Goal: Task Accomplishment & Management: Manage account settings

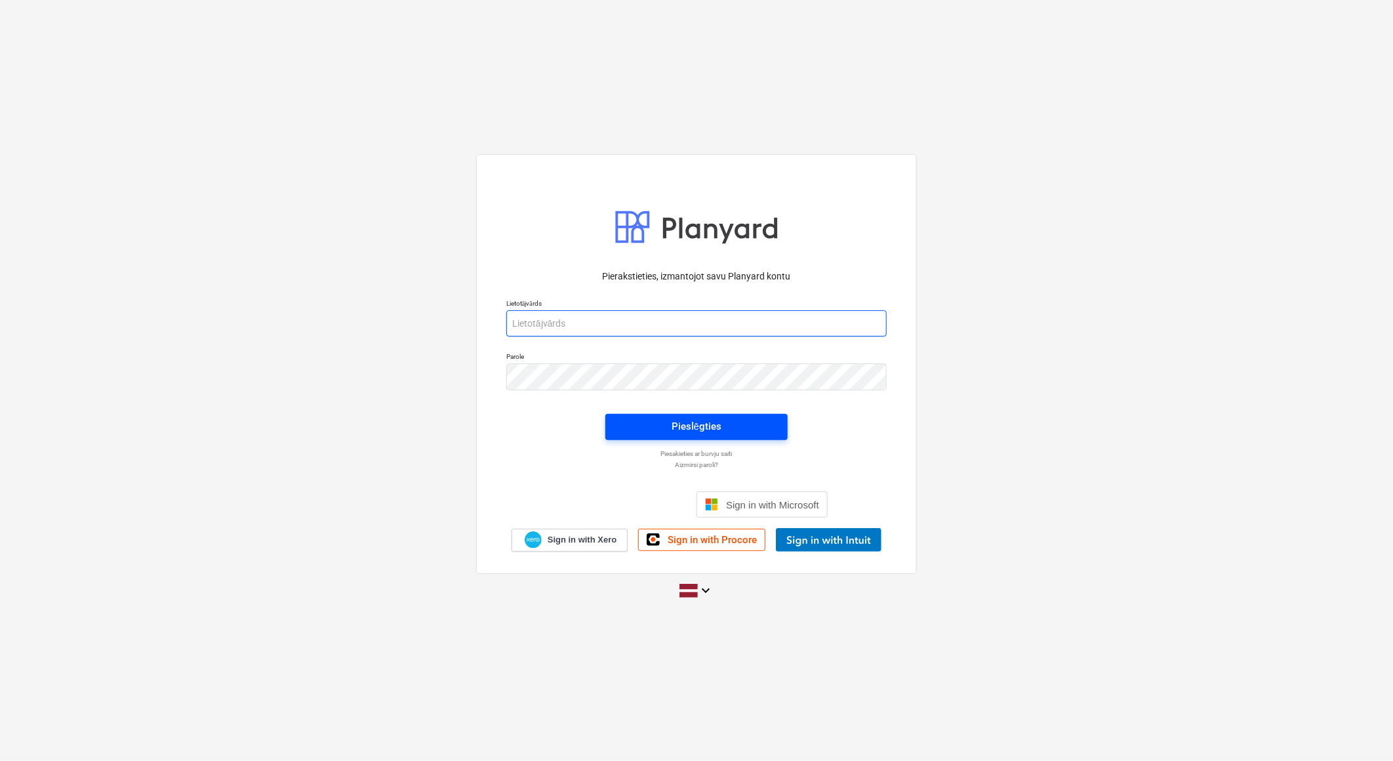
type input "[EMAIL_ADDRESS][DOMAIN_NAME]"
click at [743, 428] on span "Pieslēgties" at bounding box center [696, 426] width 151 height 17
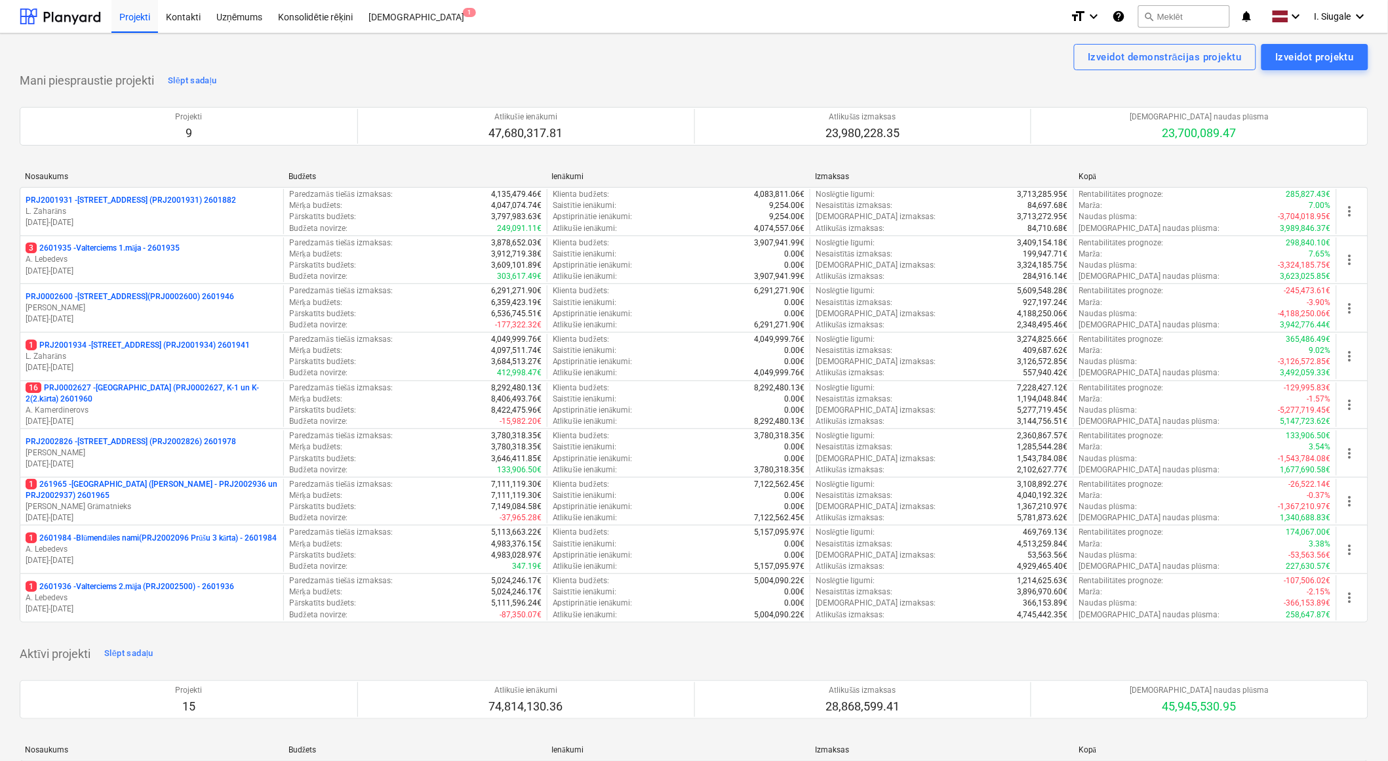
drag, startPoint x: 182, startPoint y: 351, endPoint x: 229, endPoint y: 357, distance: 48.2
click at [182, 351] on p "L. Zaharāns" at bounding box center [152, 356] width 252 height 11
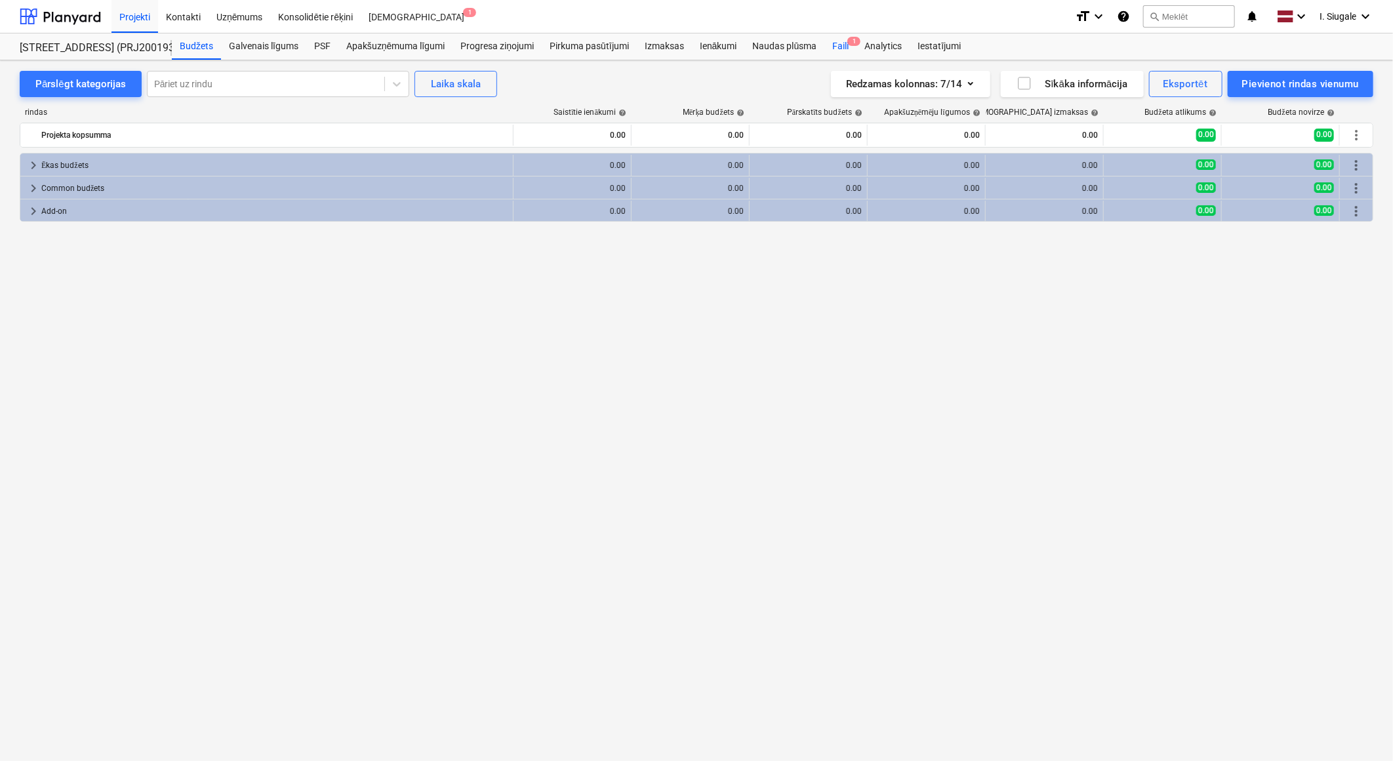
click at [848, 41] on span "1" at bounding box center [853, 41] width 13 height 9
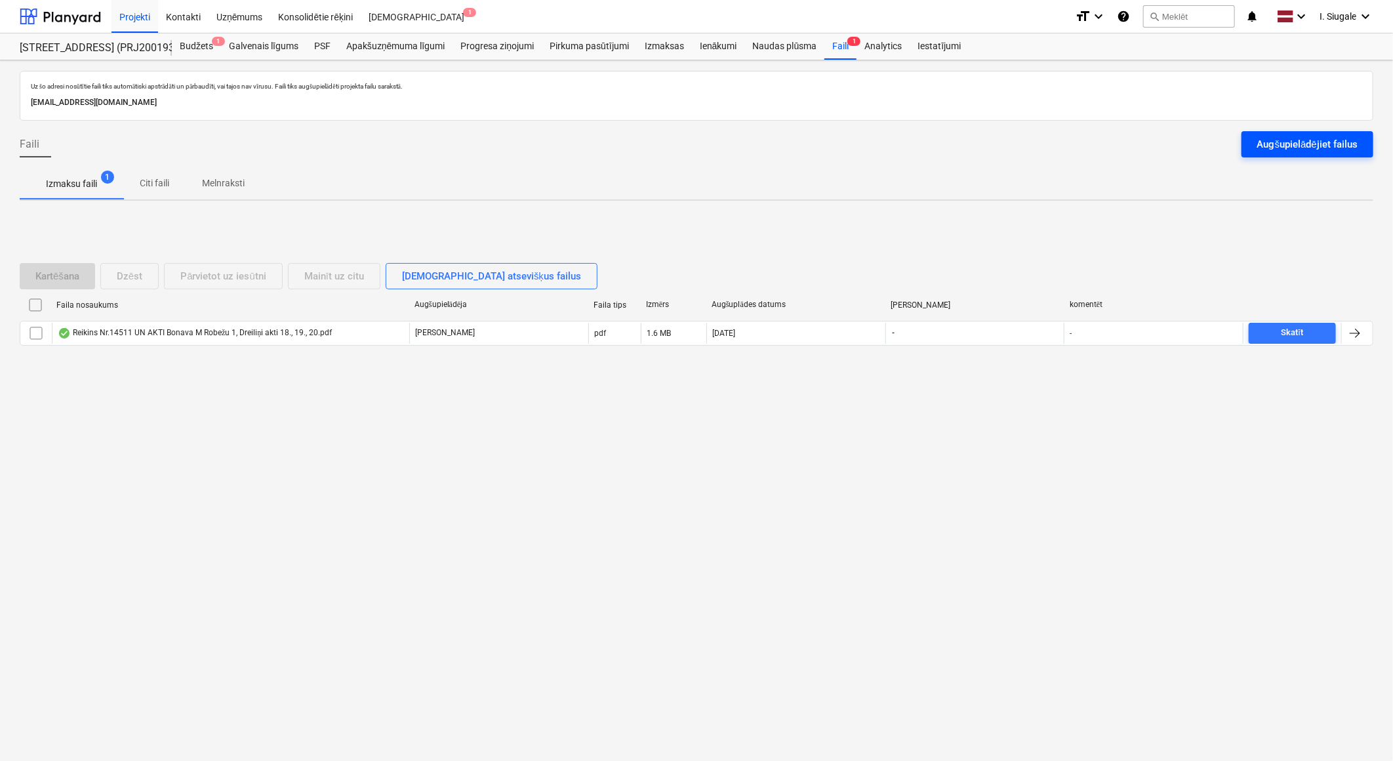
click at [1311, 142] on div "Augšupielādējiet failus" at bounding box center [1307, 144] width 100 height 17
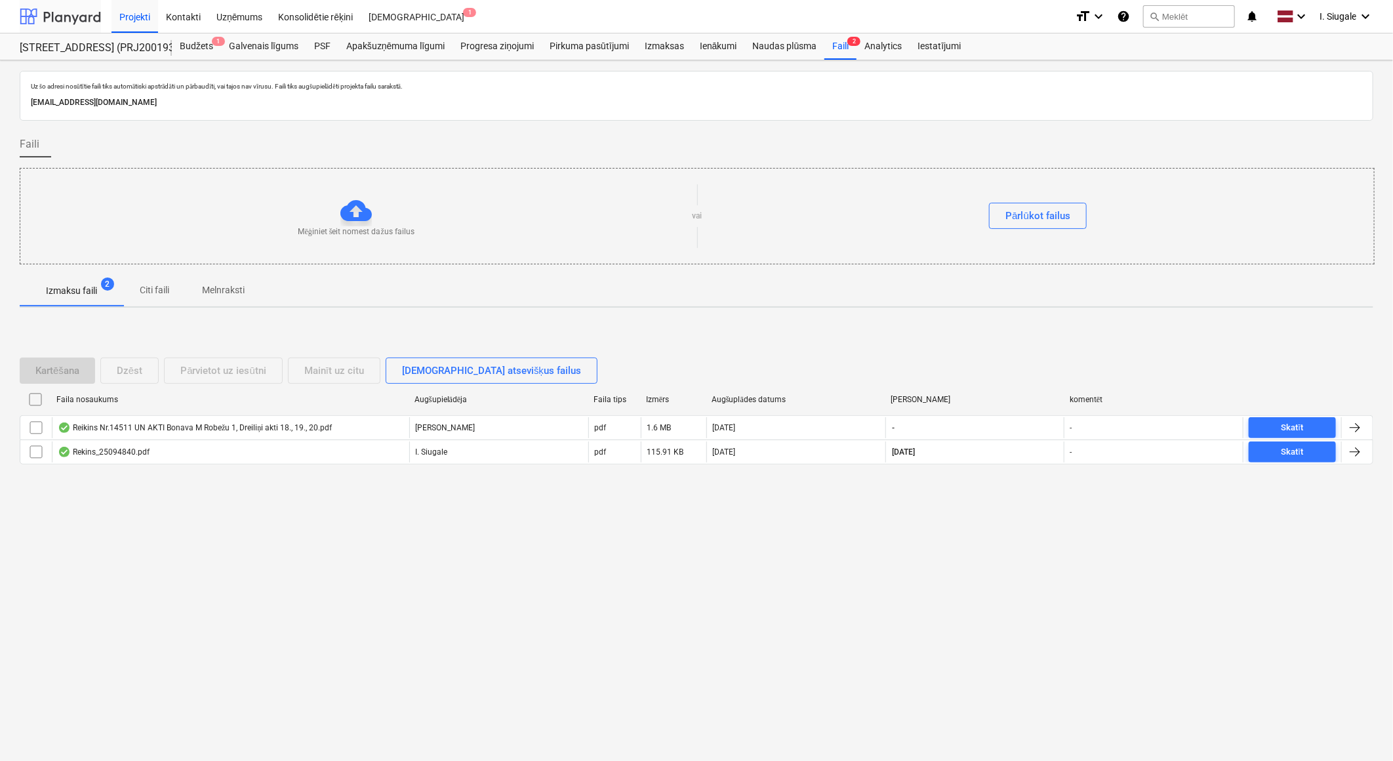
click at [77, 21] on div at bounding box center [60, 16] width 81 height 33
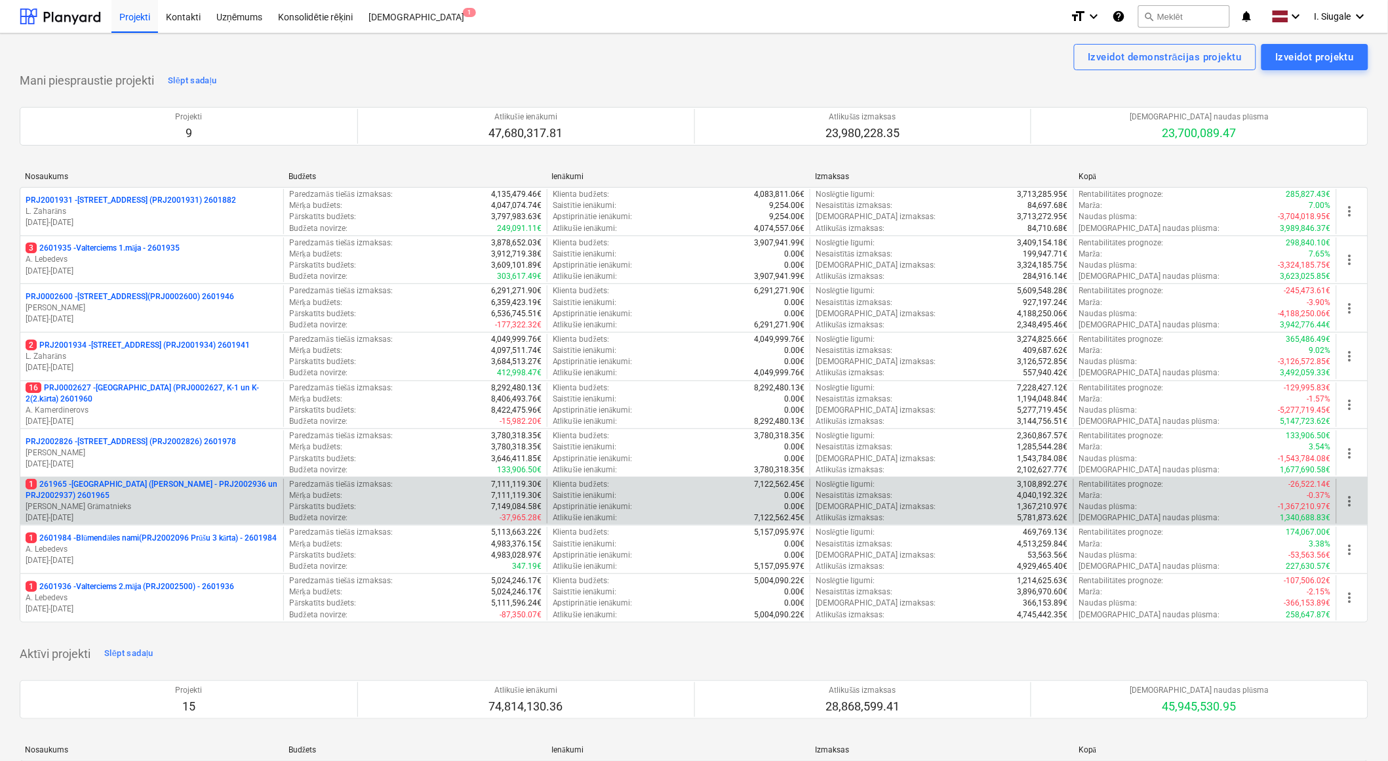
click at [148, 498] on p "1 261965 - [GEOGRAPHIC_DATA] ([PERSON_NAME] - PRJ2002936 un PRJ2002937) 2601965" at bounding box center [152, 490] width 252 height 22
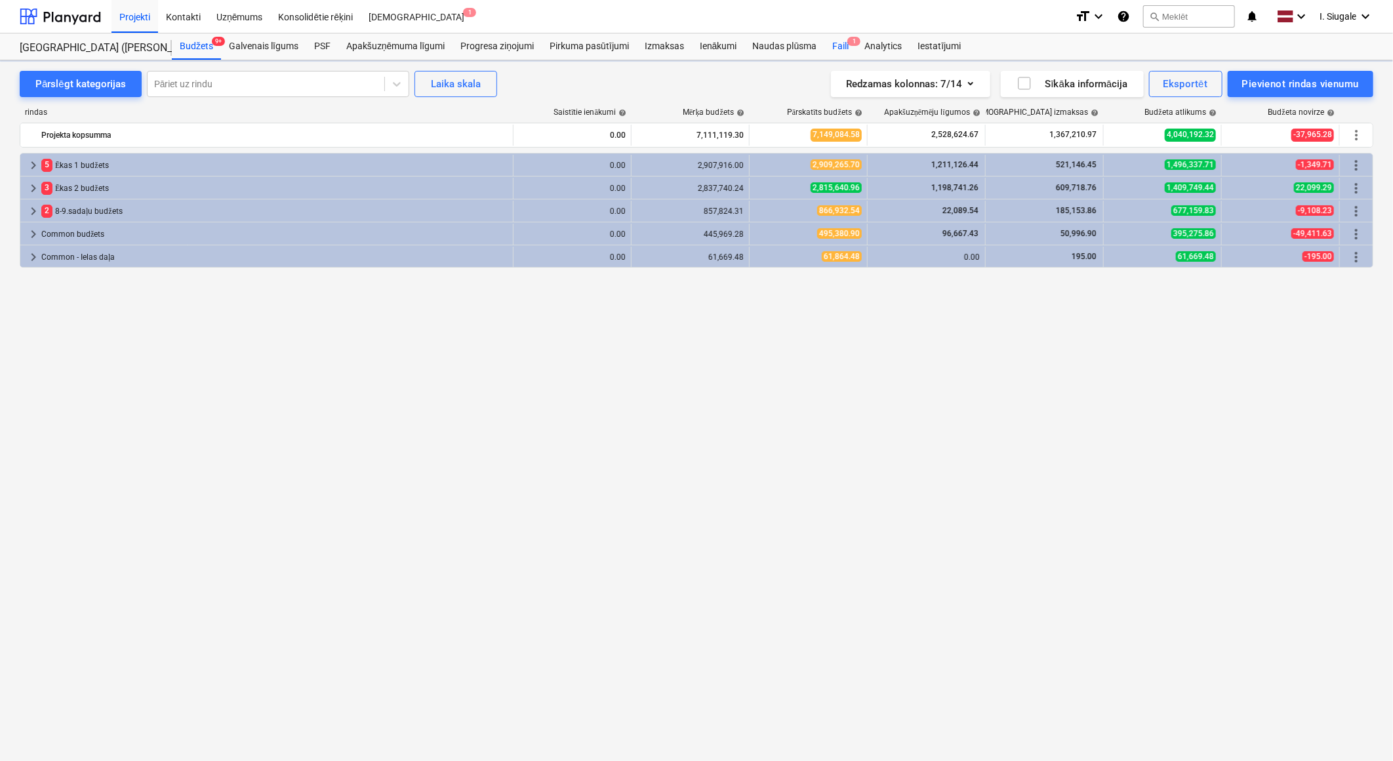
click at [841, 45] on div "Faili 1" at bounding box center [840, 46] width 32 height 26
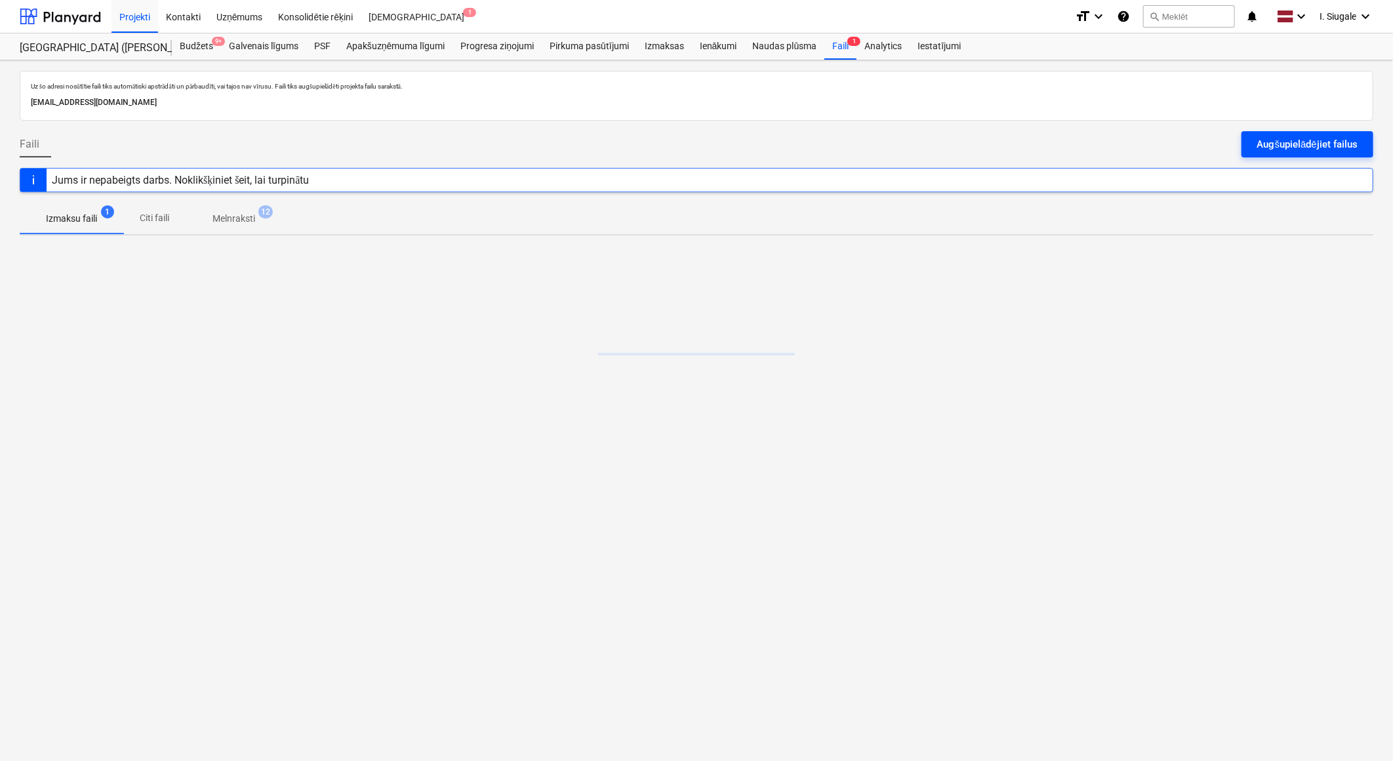
click at [1295, 140] on div "Augšupielādējiet failus" at bounding box center [1307, 144] width 100 height 17
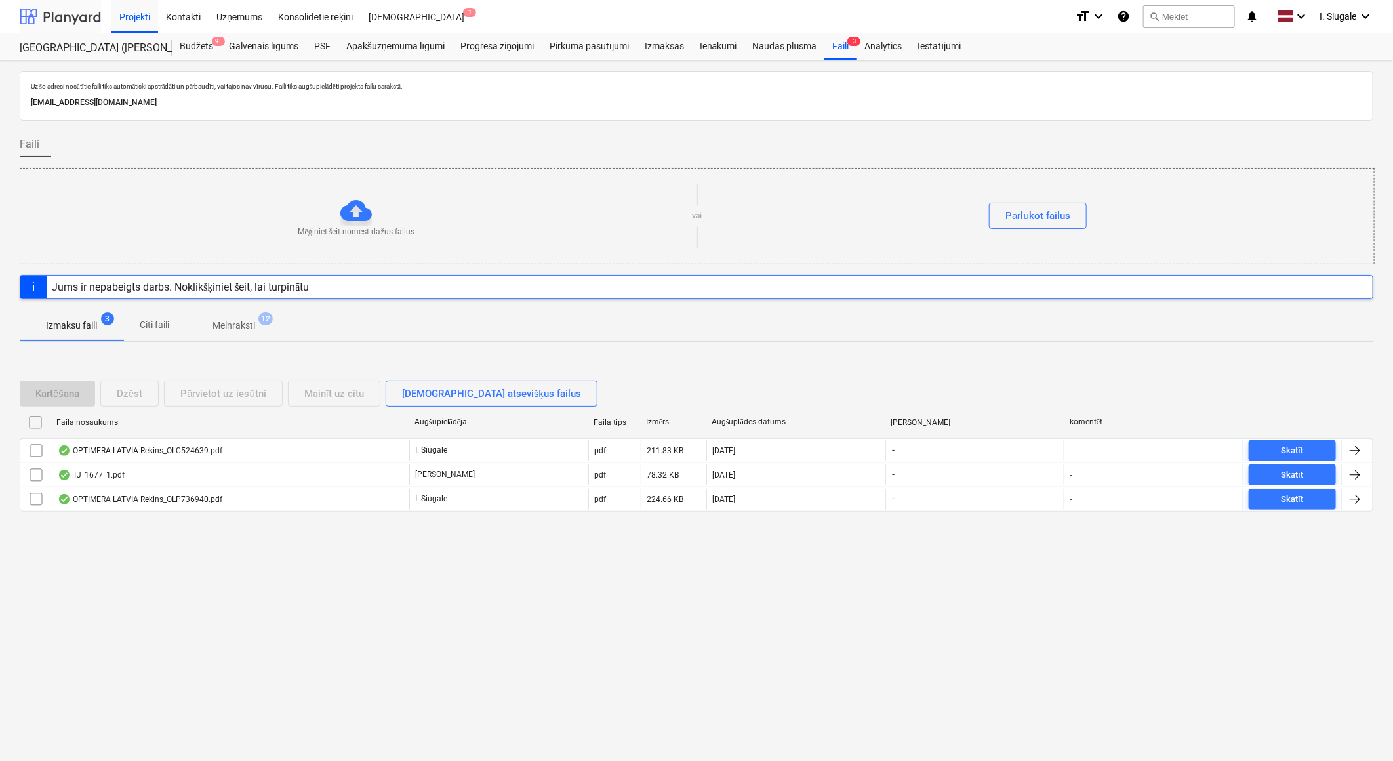
click at [66, 17] on div at bounding box center [60, 16] width 81 height 33
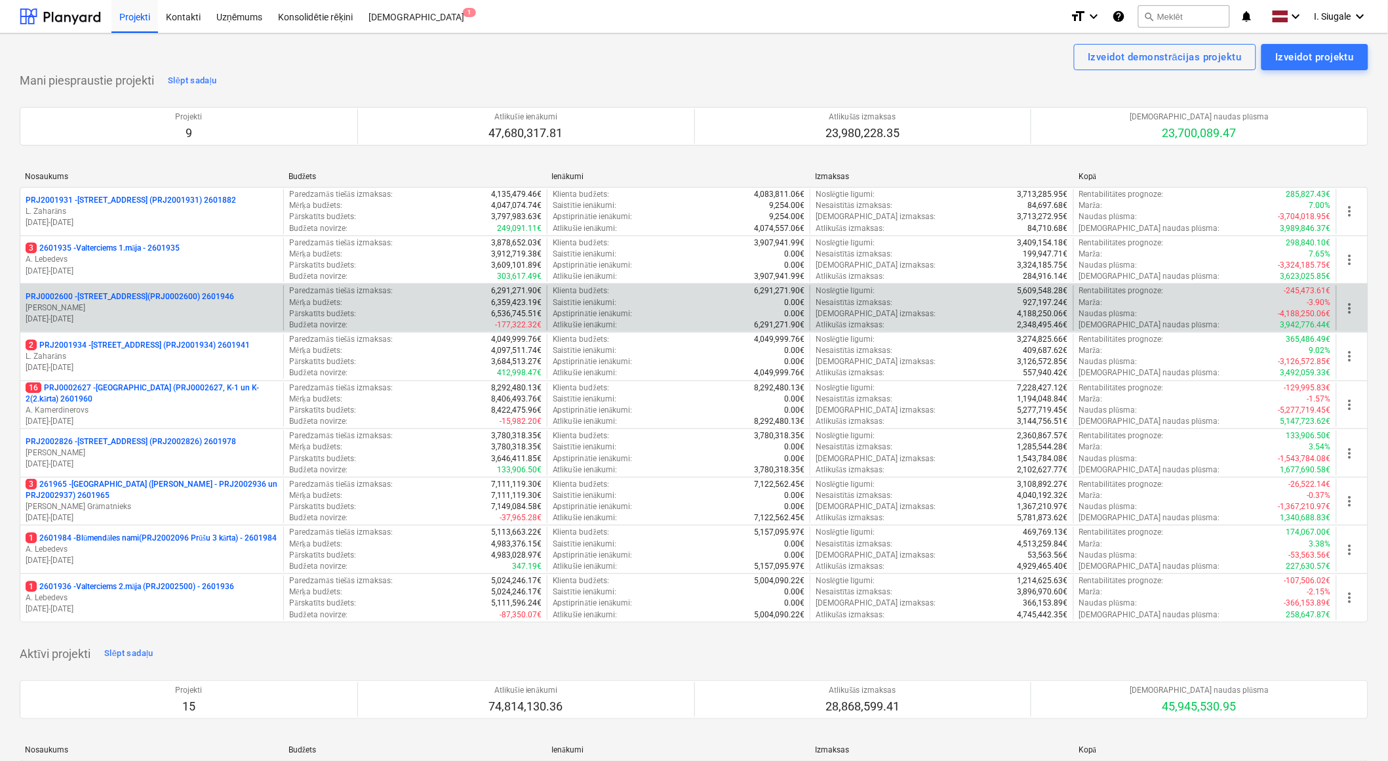
click at [148, 300] on p "PRJ0002600 - [STREET_ADDRESS](PRJ0002600) 2601946" at bounding box center [130, 296] width 208 height 11
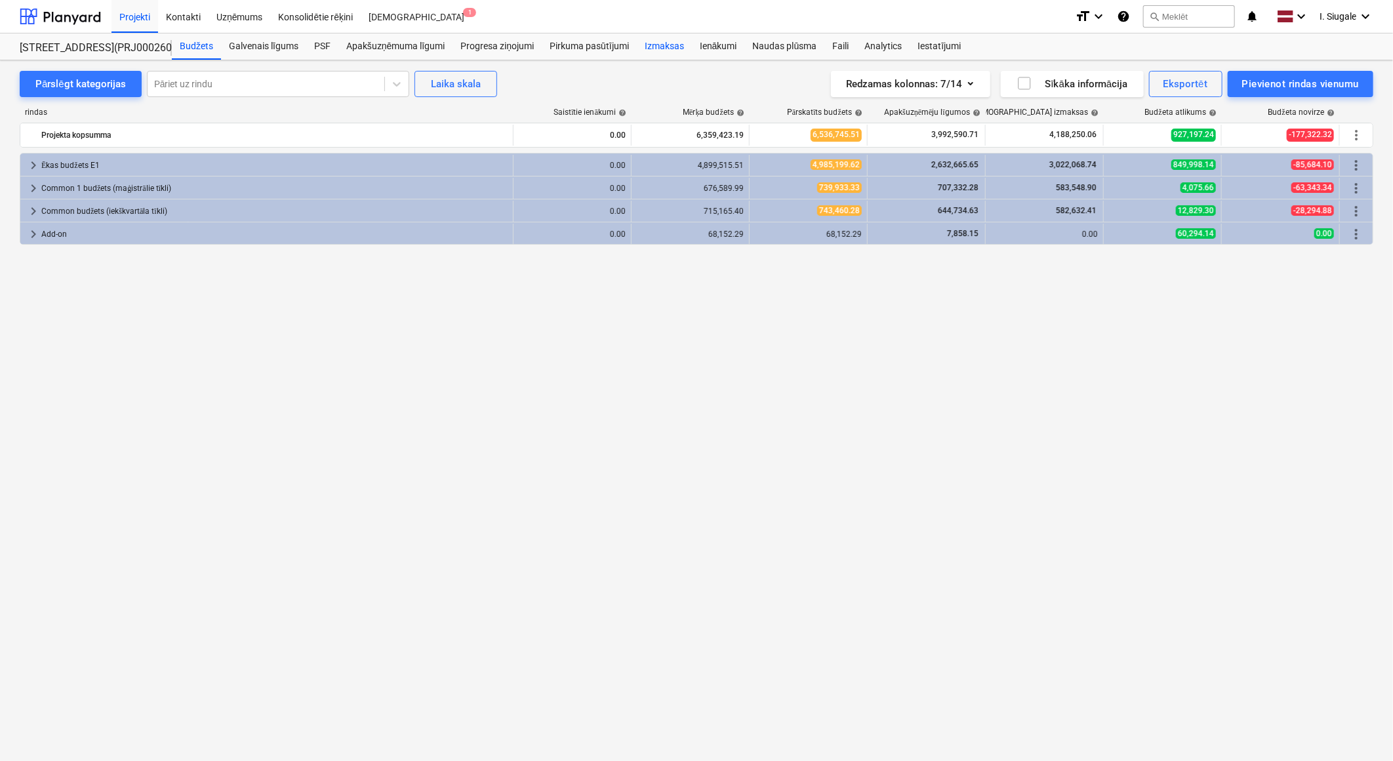
click at [664, 46] on div "Izmaksas" at bounding box center [664, 46] width 55 height 26
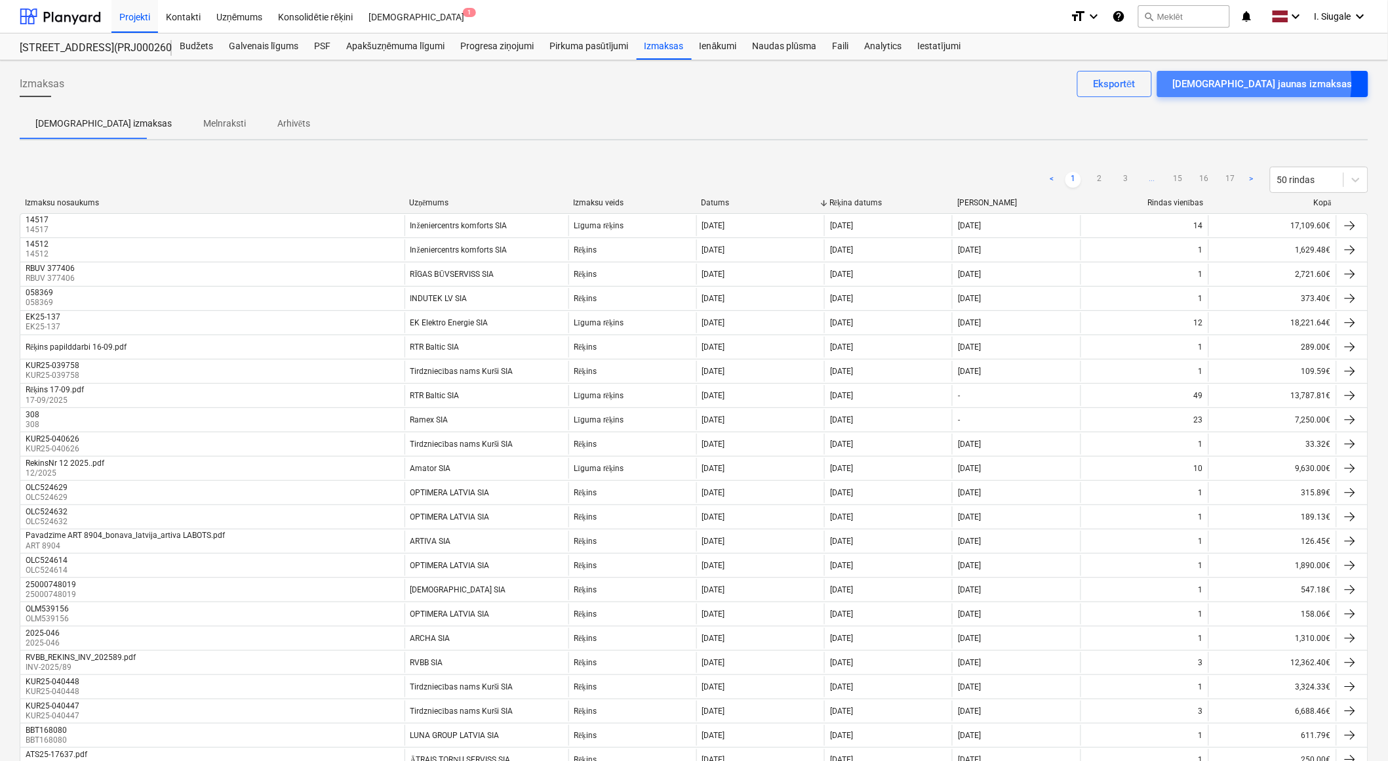
click at [1307, 83] on div "[DEMOGRAPHIC_DATA] jaunas izmaksas" at bounding box center [1263, 83] width 180 height 17
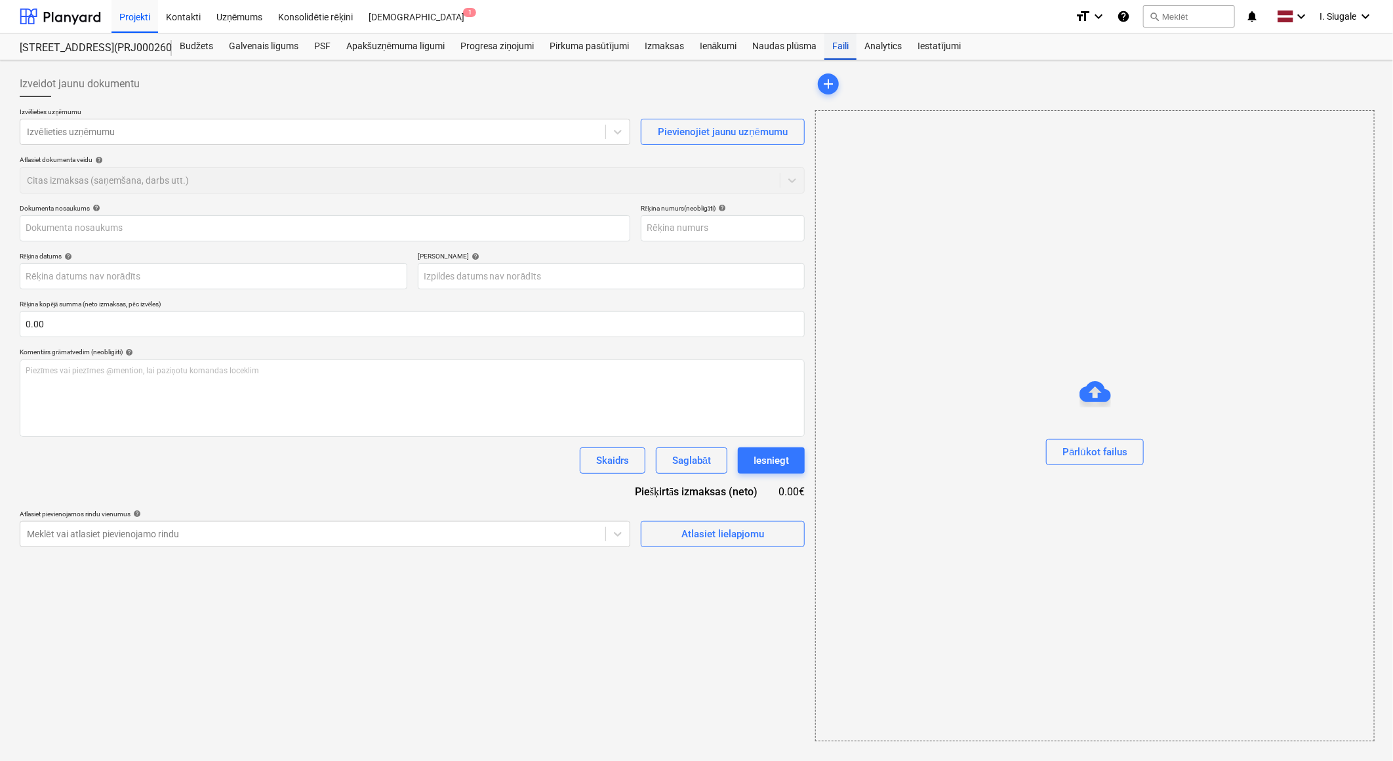
click at [838, 47] on div "Faili" at bounding box center [840, 46] width 32 height 26
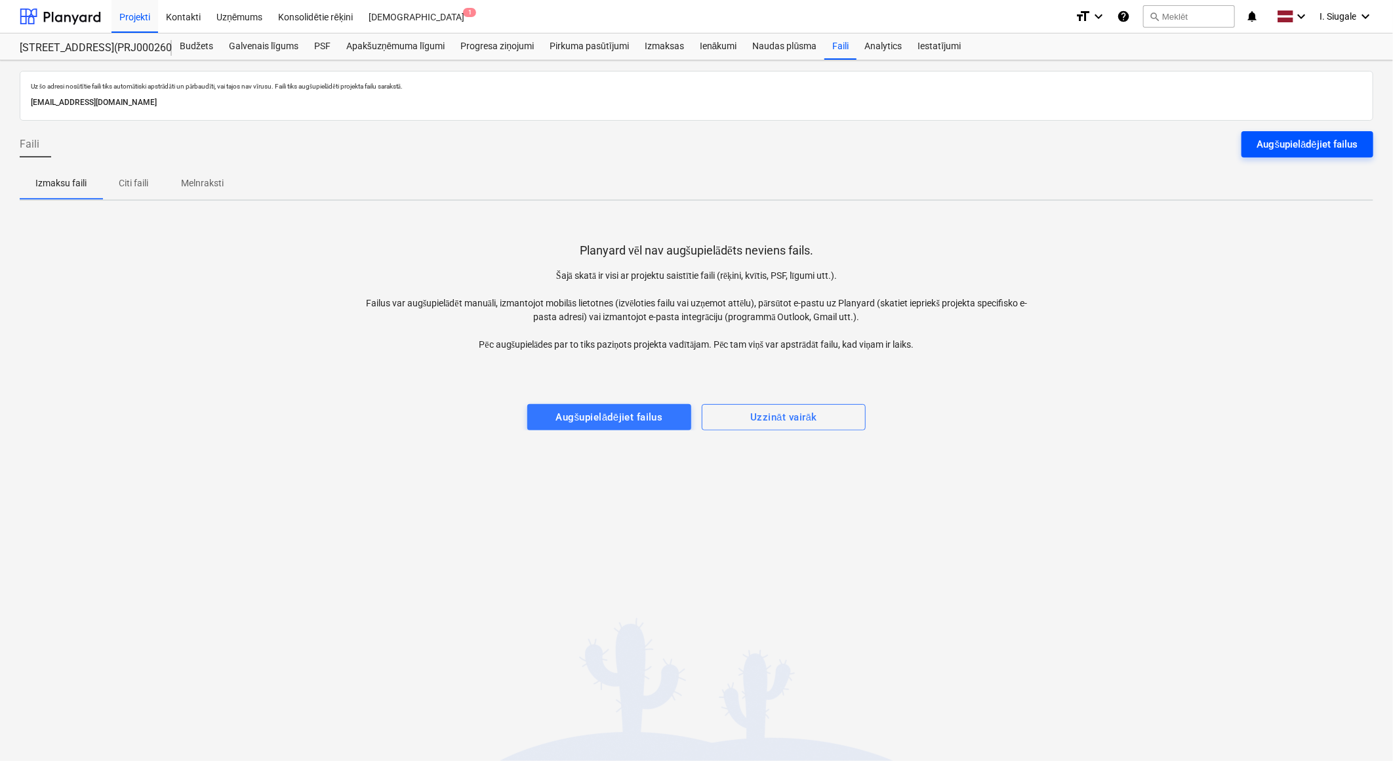
click at [1274, 143] on div "Augšupielādējiet failus" at bounding box center [1307, 144] width 100 height 17
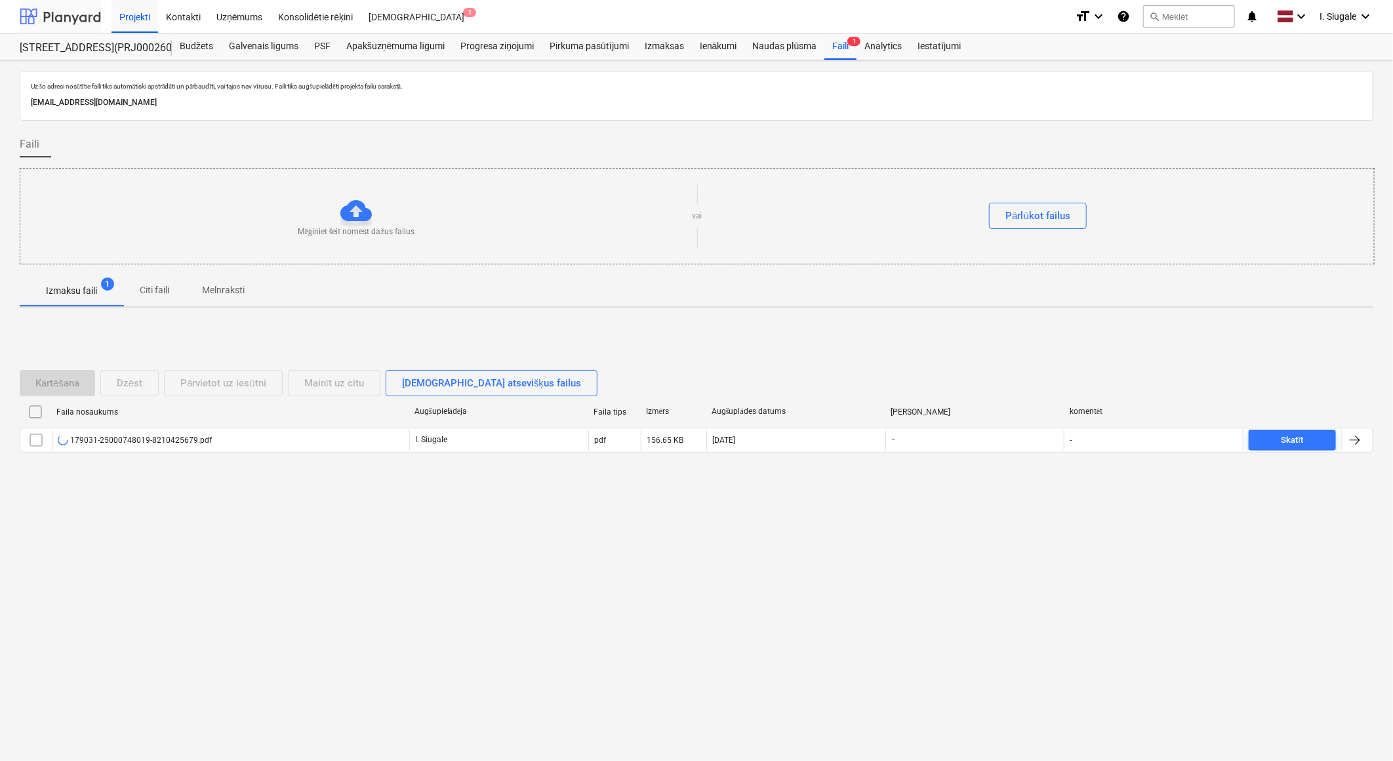
click at [73, 20] on div at bounding box center [60, 16] width 81 height 33
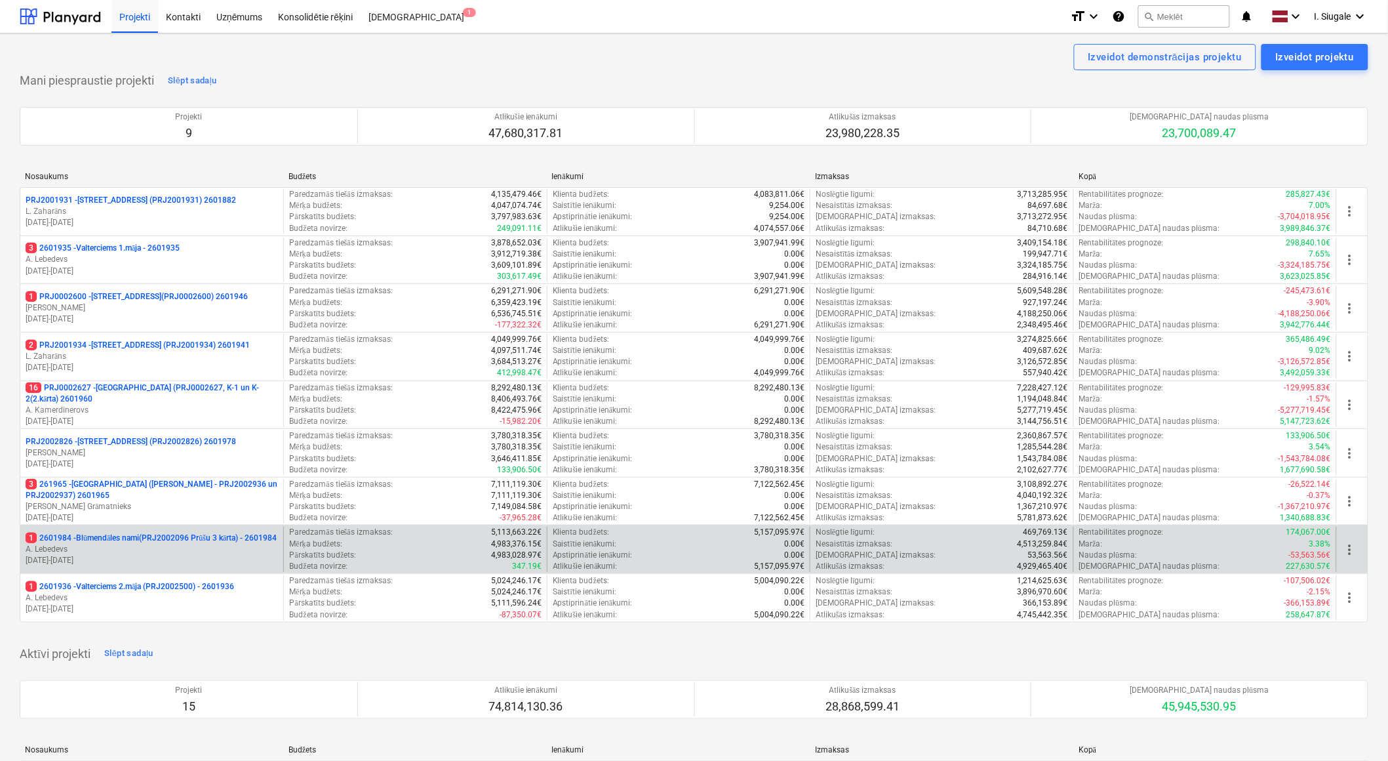
click at [151, 540] on p "1 2601984 - Blūmendāles nami(PRJ2002096 Prūšu 3 kārta) - 2601984" at bounding box center [151, 537] width 251 height 11
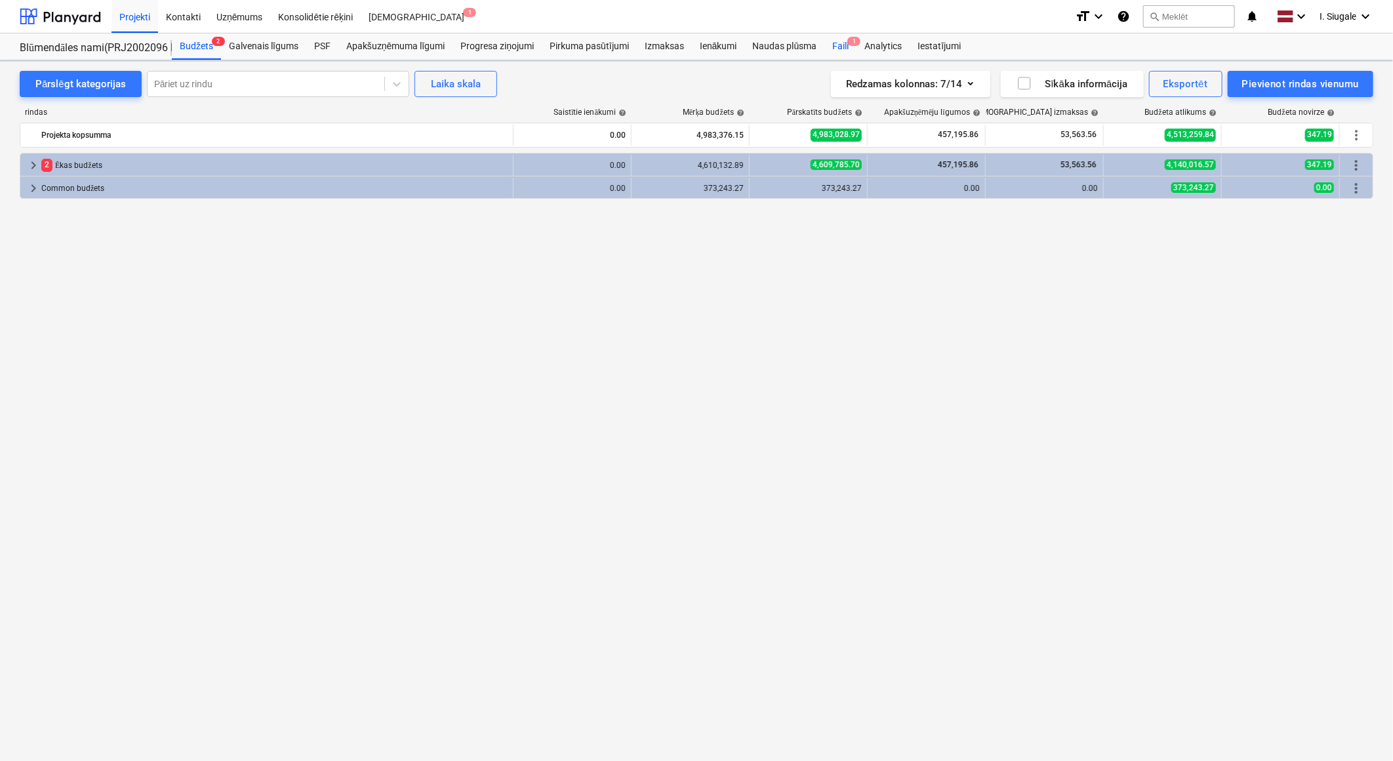
click at [842, 48] on div "Faili 1" at bounding box center [840, 46] width 32 height 26
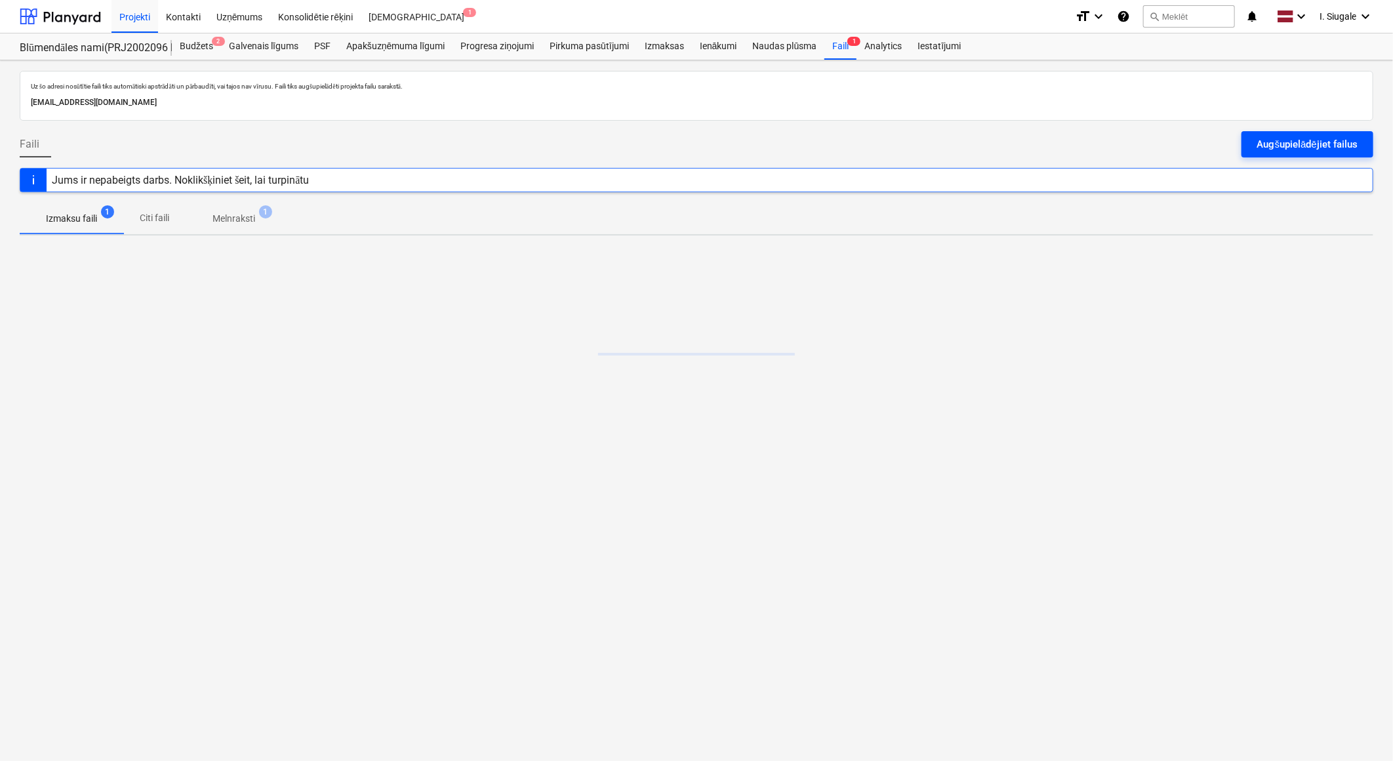
click at [1263, 143] on div "Augšupielādējiet failus" at bounding box center [1307, 144] width 100 height 17
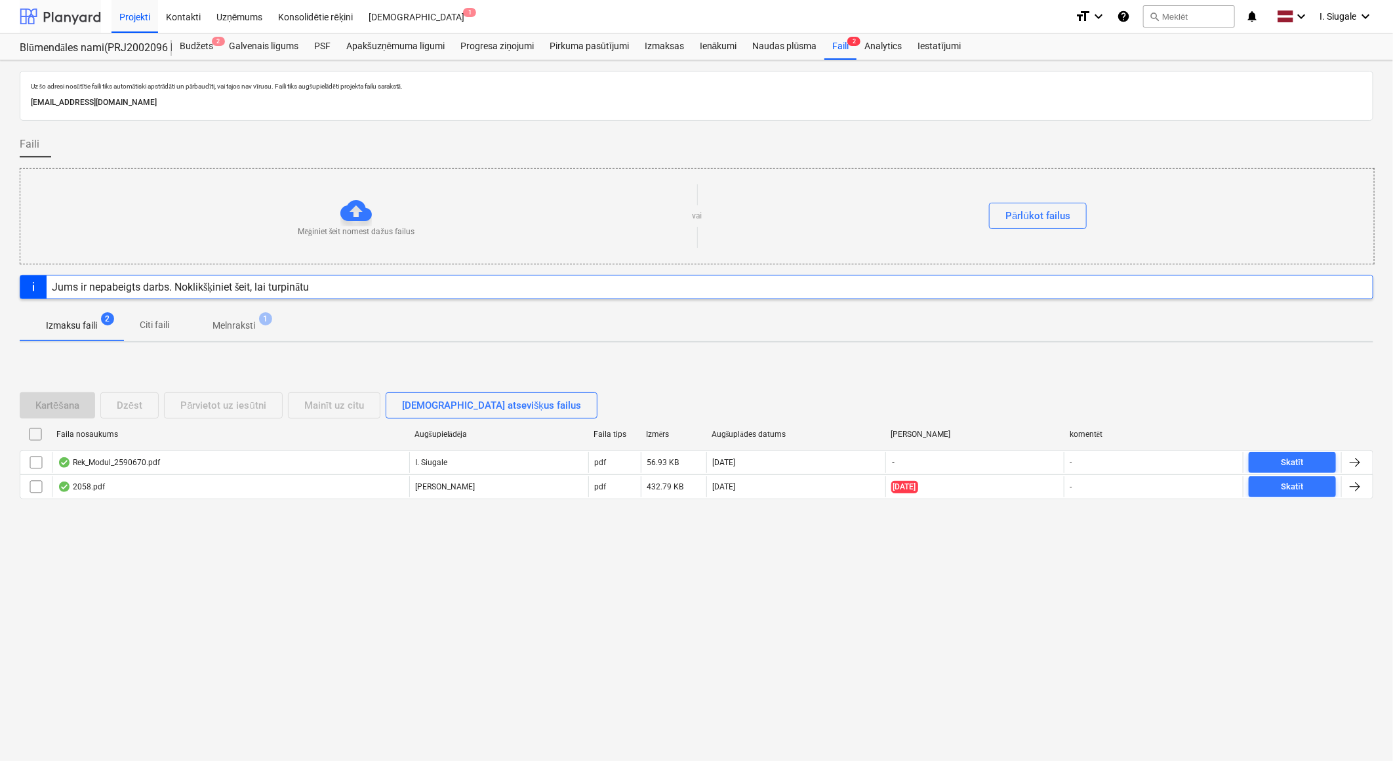
click at [63, 20] on div at bounding box center [60, 16] width 81 height 33
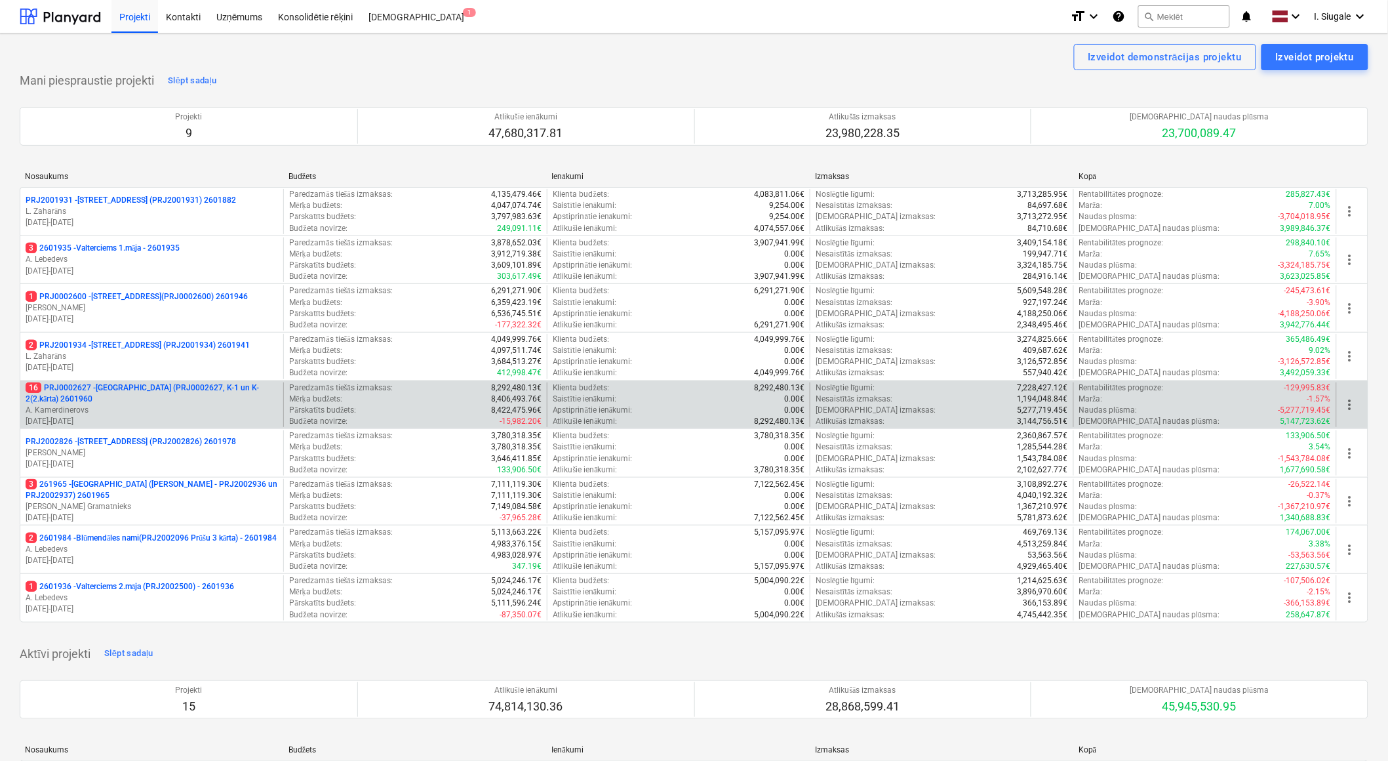
click at [134, 402] on p "16 PRJ0002627 - [GEOGRAPHIC_DATA] (PRJ0002627, K-1 un K-2(2.kārta) 2601960" at bounding box center [152, 393] width 252 height 22
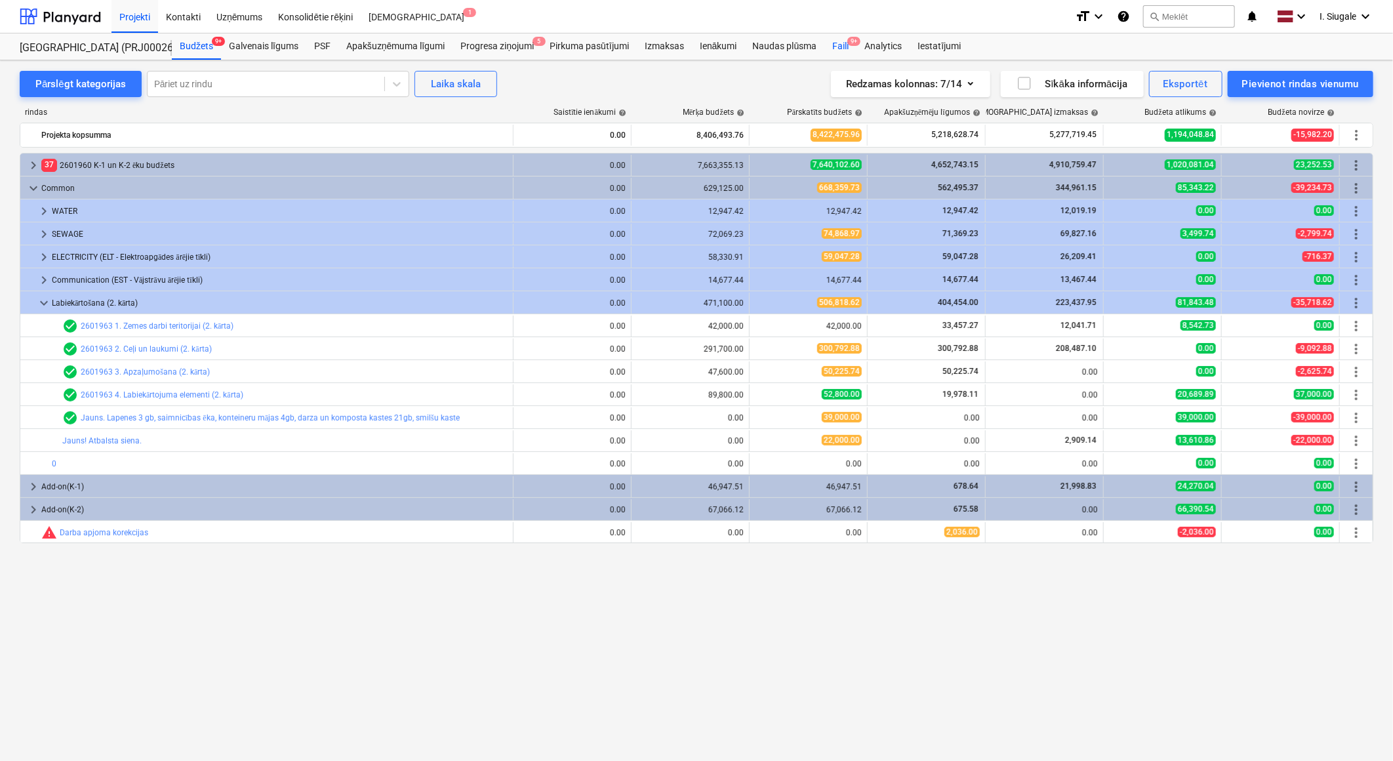
click at [841, 46] on div "Faili 9+" at bounding box center [840, 46] width 32 height 26
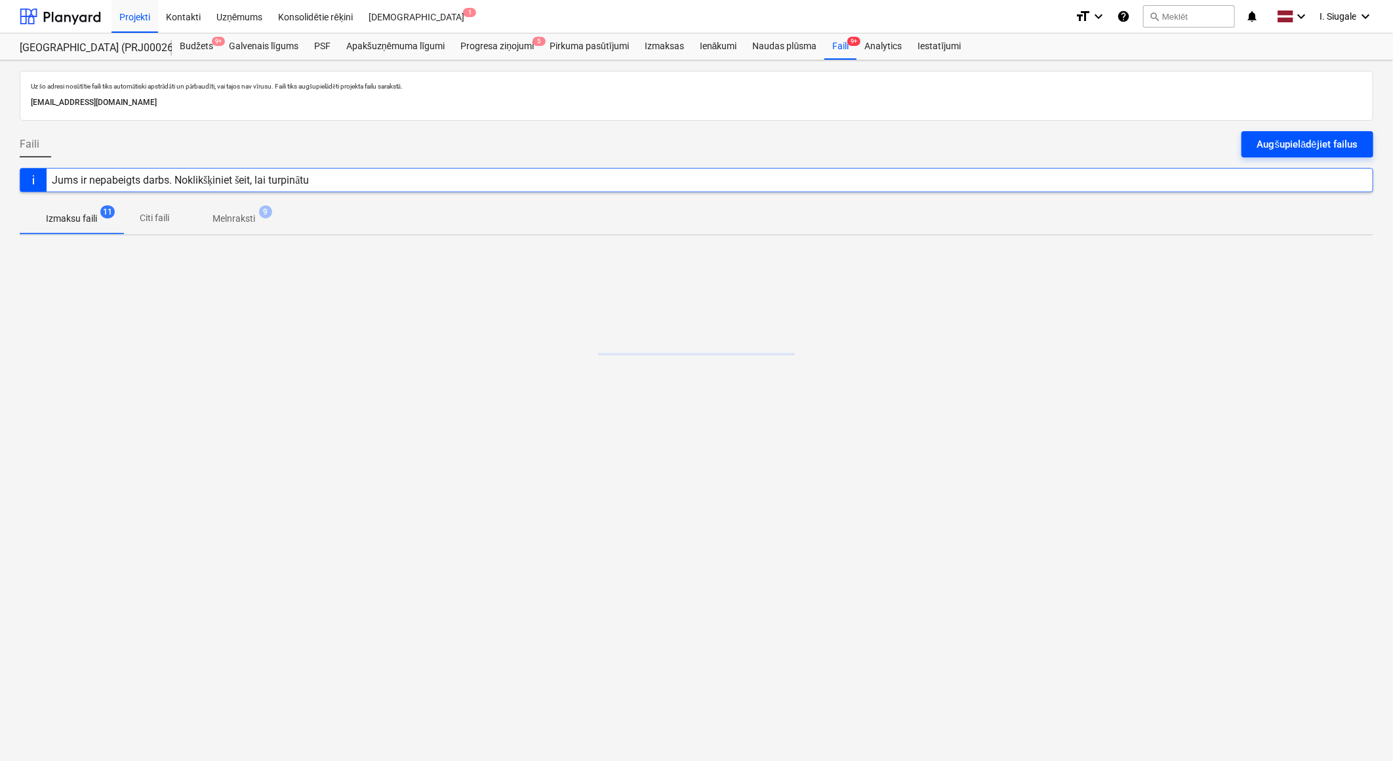
click at [1265, 140] on div "Augšupielādējiet failus" at bounding box center [1307, 144] width 100 height 17
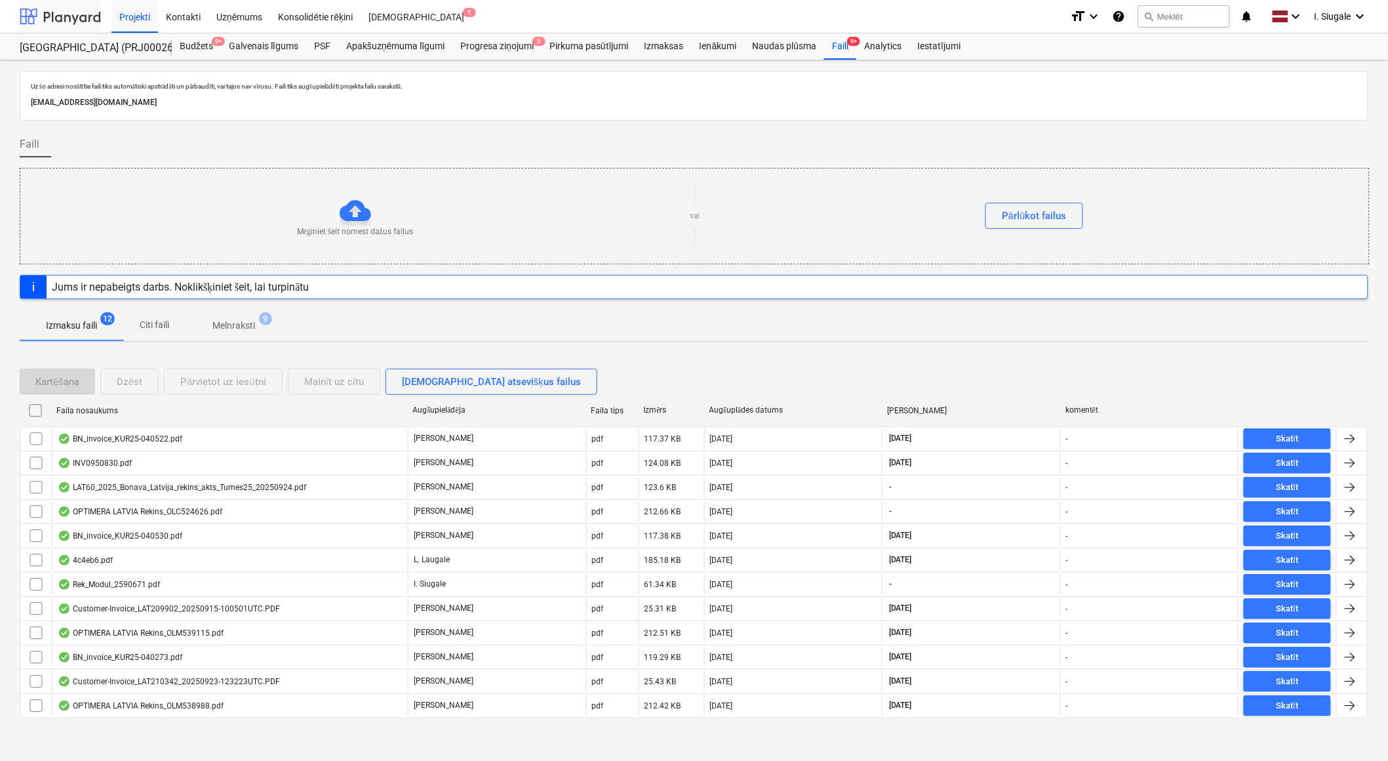
click at [86, 16] on div at bounding box center [60, 16] width 81 height 33
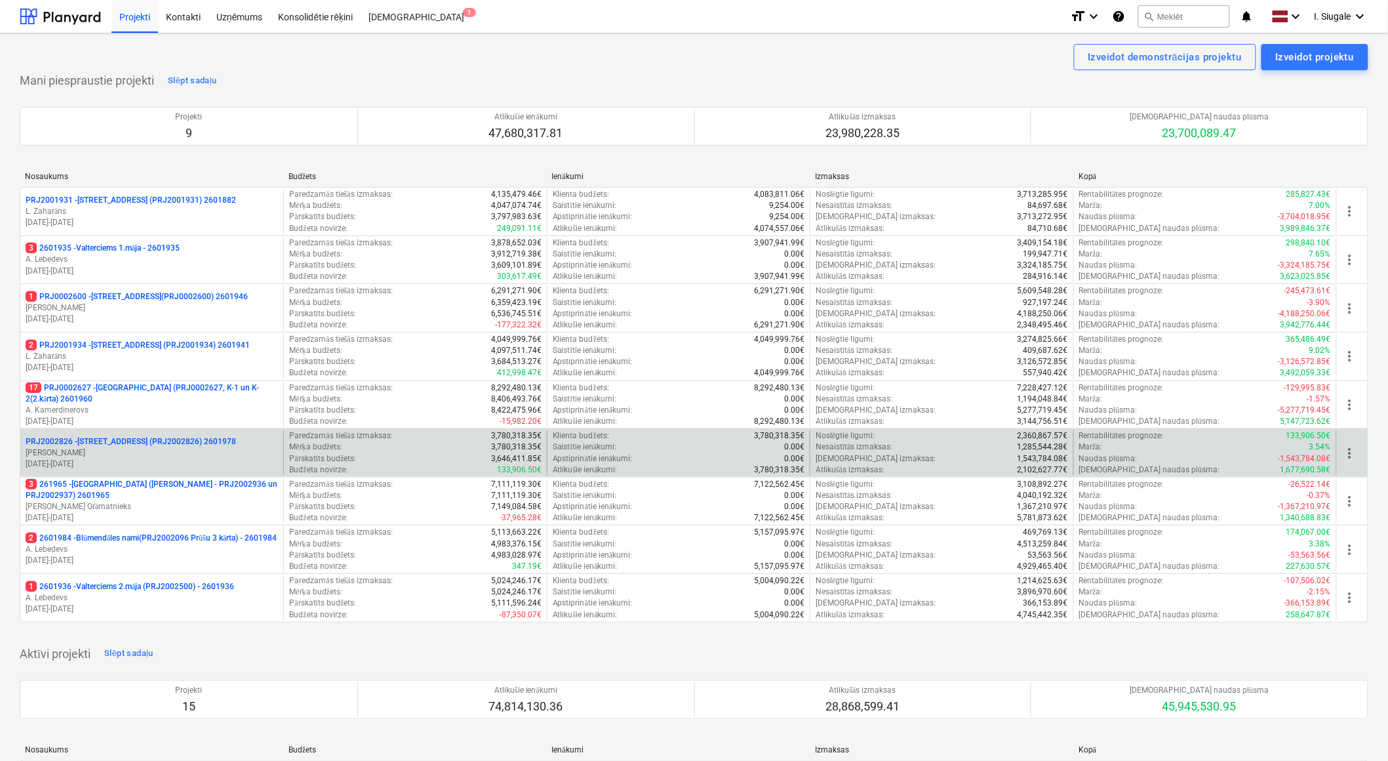
click at [135, 450] on p "[PERSON_NAME]" at bounding box center [152, 452] width 252 height 11
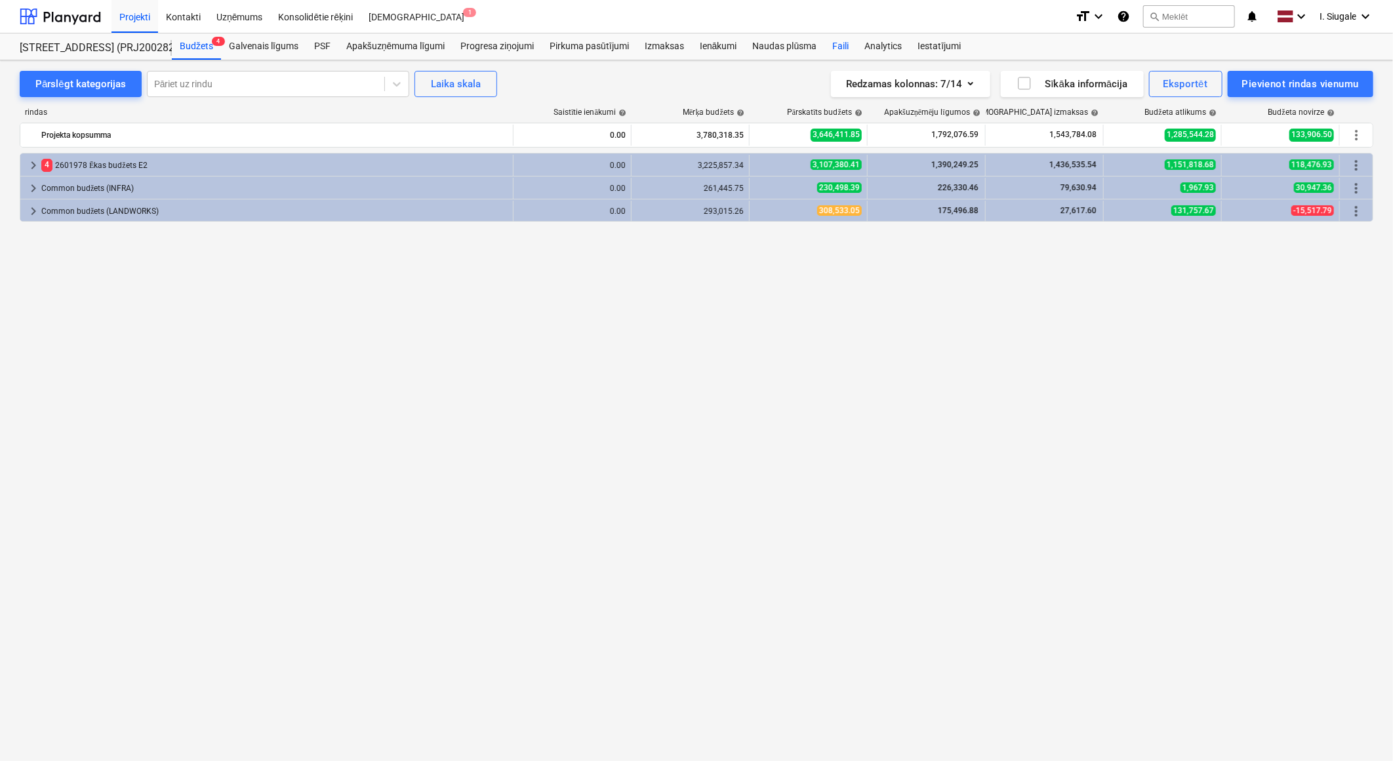
click at [847, 45] on div "Faili" at bounding box center [840, 46] width 32 height 26
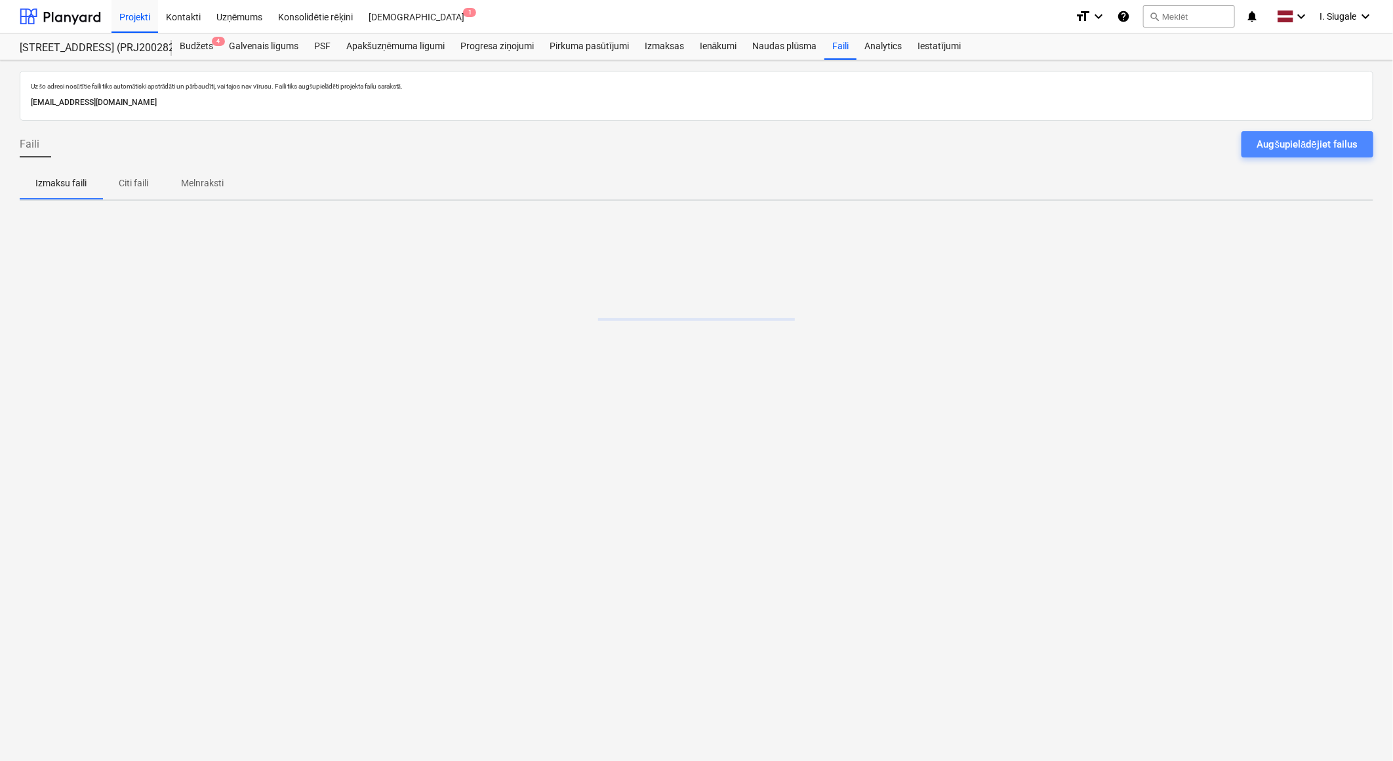
click at [1308, 142] on div "Augšupielādējiet failus" at bounding box center [1307, 144] width 100 height 17
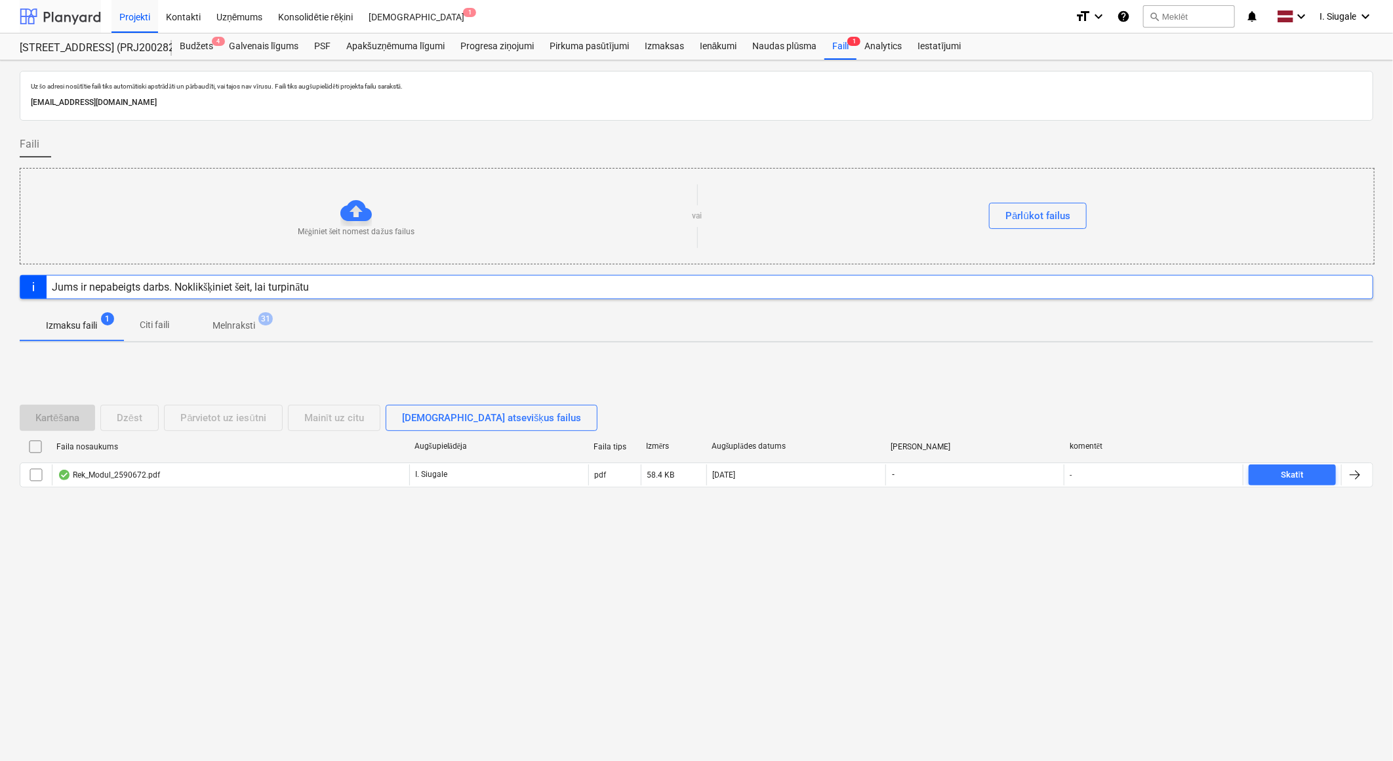
click at [70, 16] on div at bounding box center [60, 16] width 81 height 33
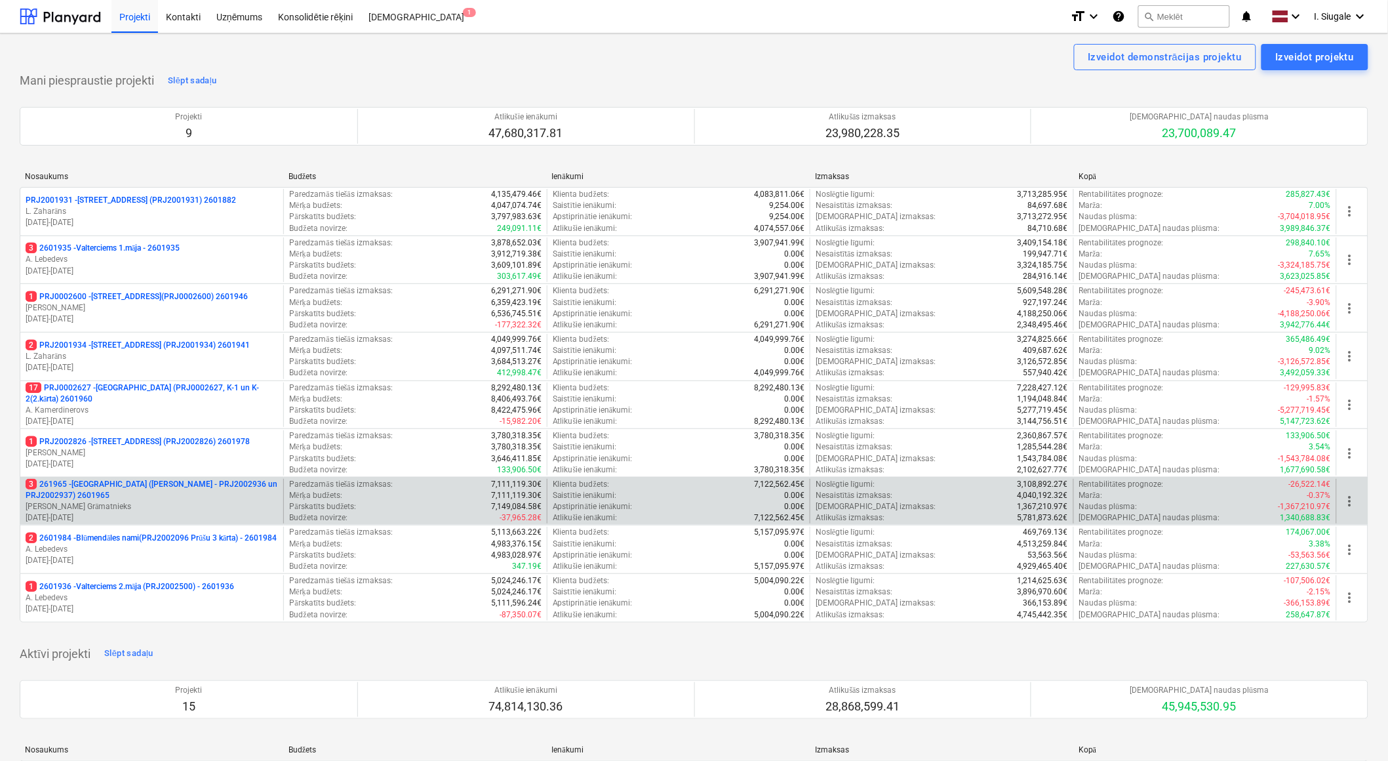
click at [139, 500] on p "3 261965 - [GEOGRAPHIC_DATA] ([PERSON_NAME] - PRJ2002936 un PRJ2002937) 2601965" at bounding box center [152, 490] width 252 height 22
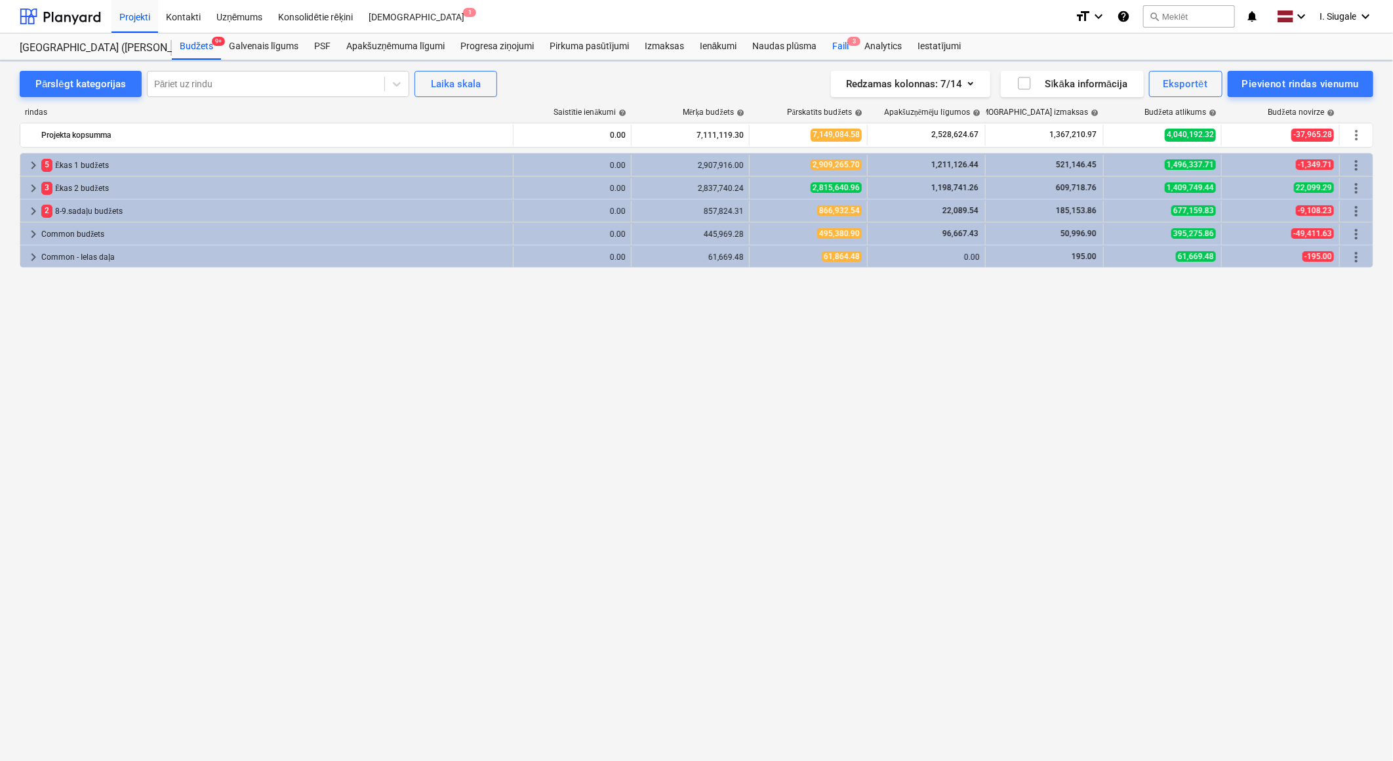
click at [842, 43] on div "Faili 3" at bounding box center [840, 46] width 32 height 26
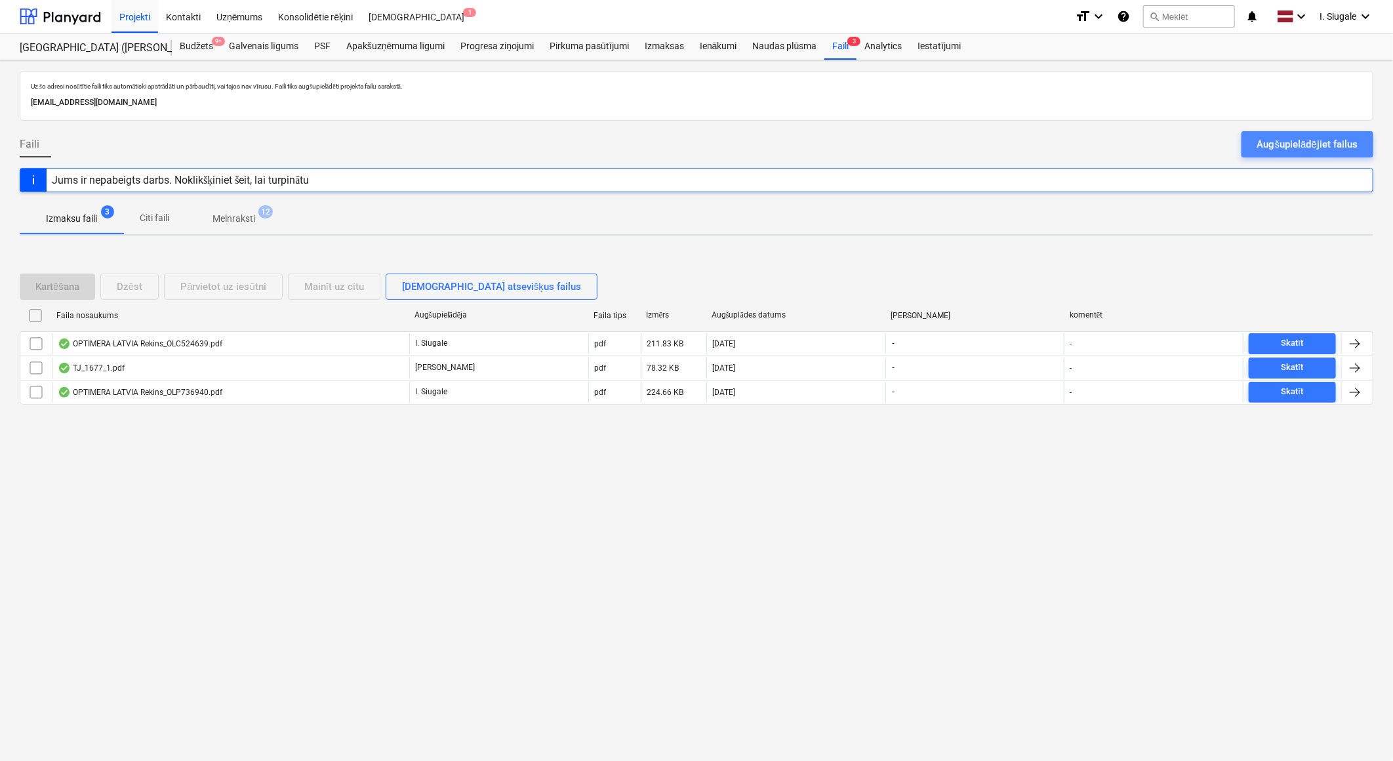
click at [1326, 142] on div "Augšupielādējiet failus" at bounding box center [1307, 144] width 100 height 17
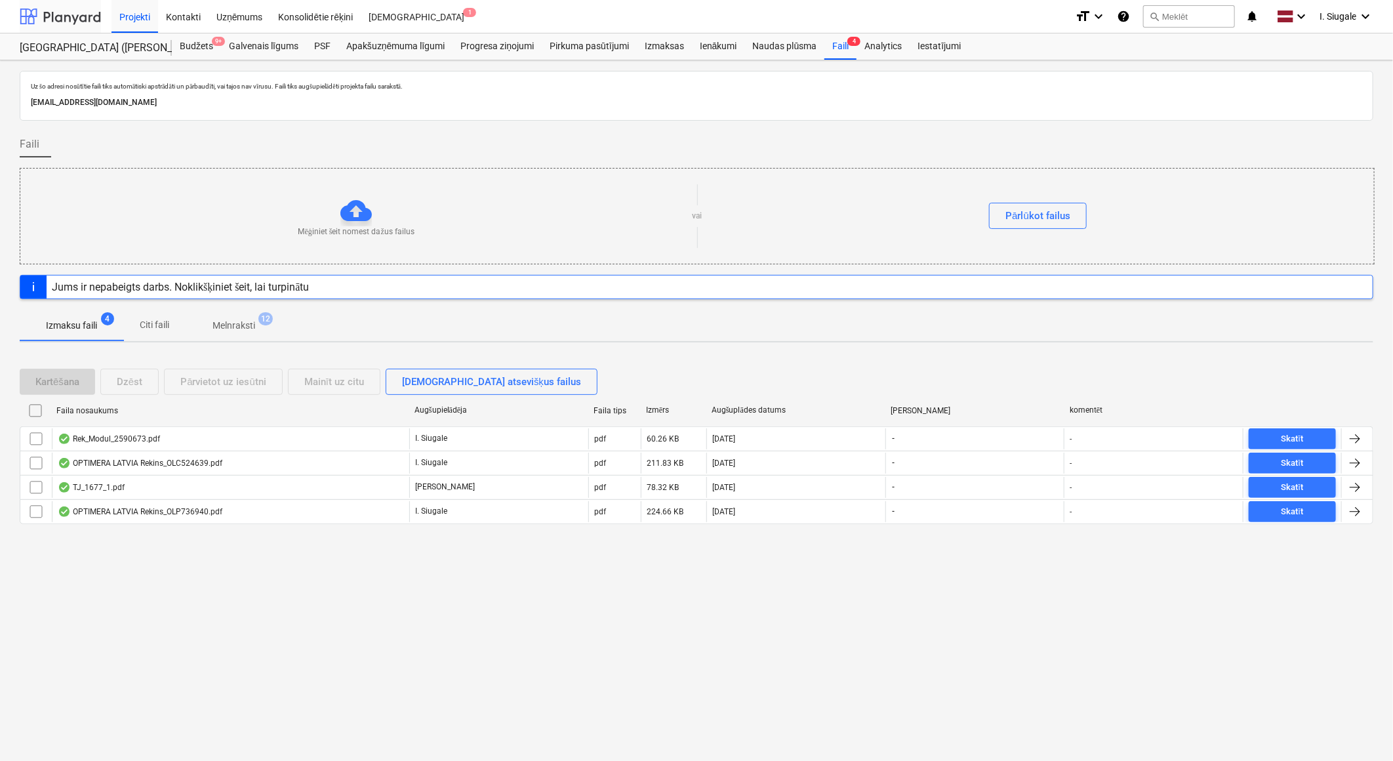
click at [66, 17] on div at bounding box center [60, 16] width 81 height 33
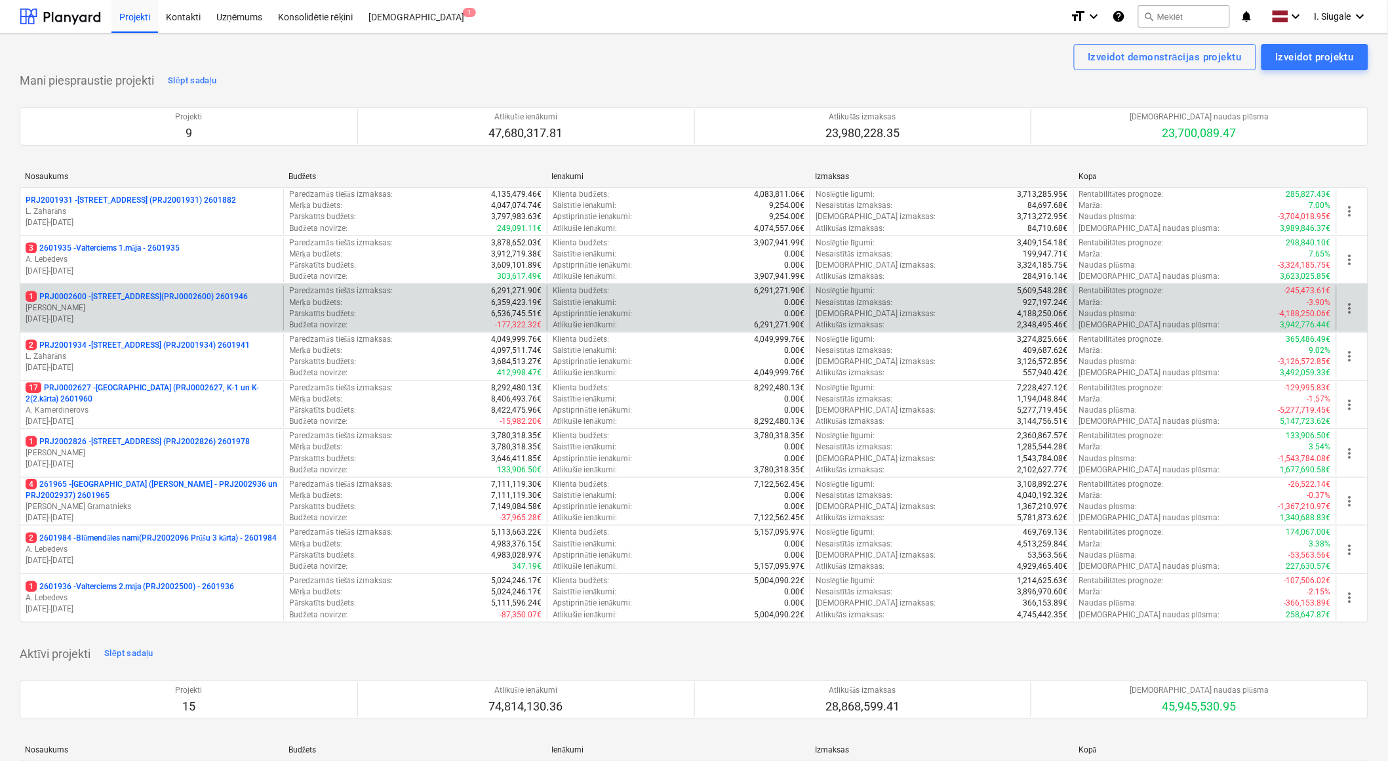
click at [143, 312] on p "[PERSON_NAME]" at bounding box center [152, 307] width 252 height 11
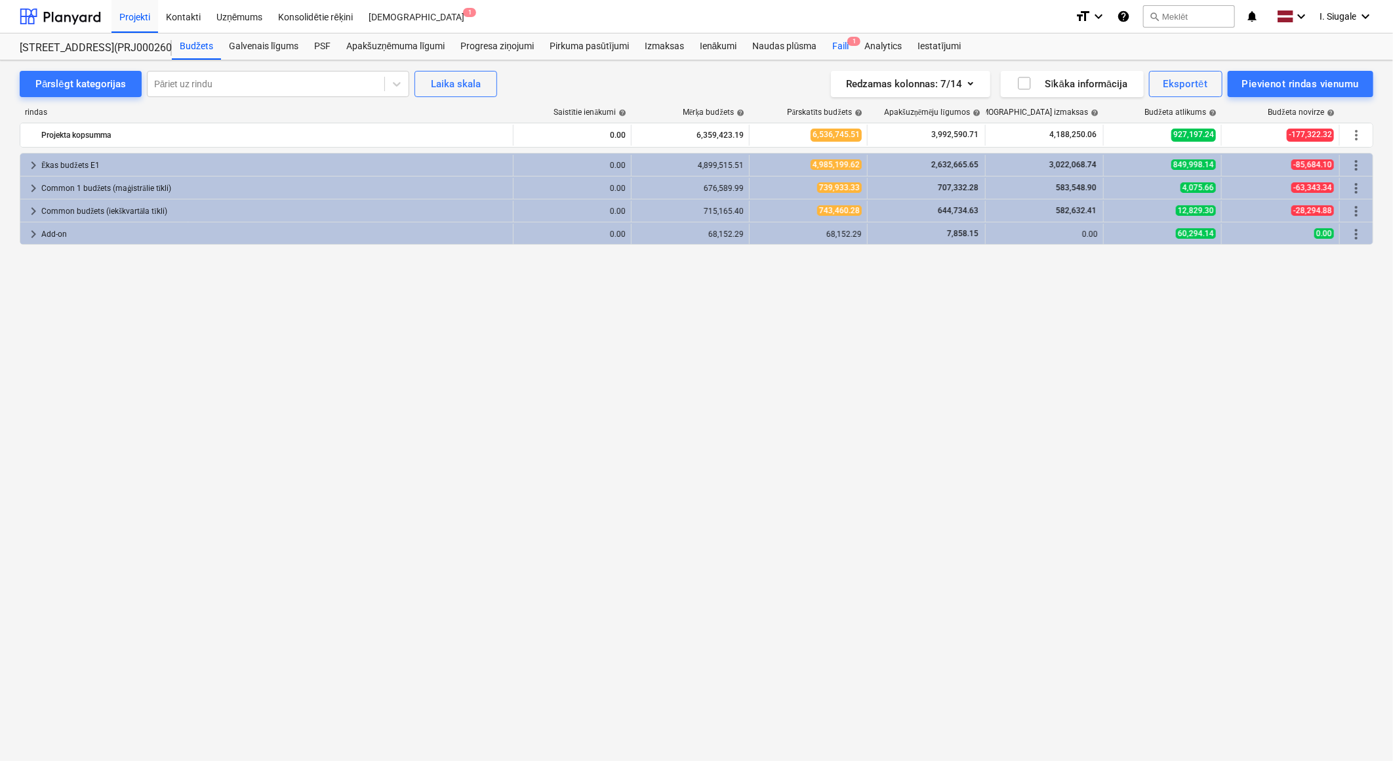
click at [842, 41] on div "Faili 1" at bounding box center [840, 46] width 32 height 26
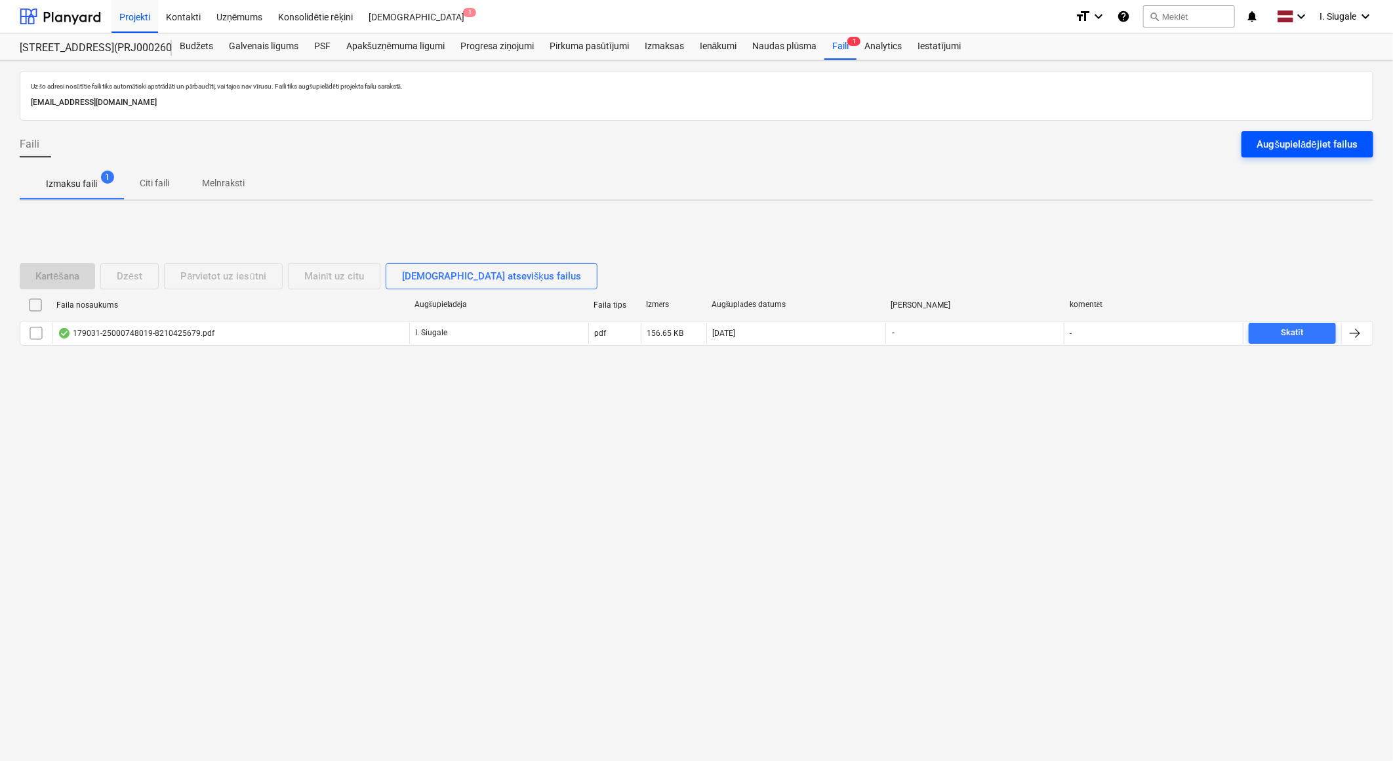
click at [1281, 145] on div "Augšupielādējiet failus" at bounding box center [1307, 144] width 100 height 17
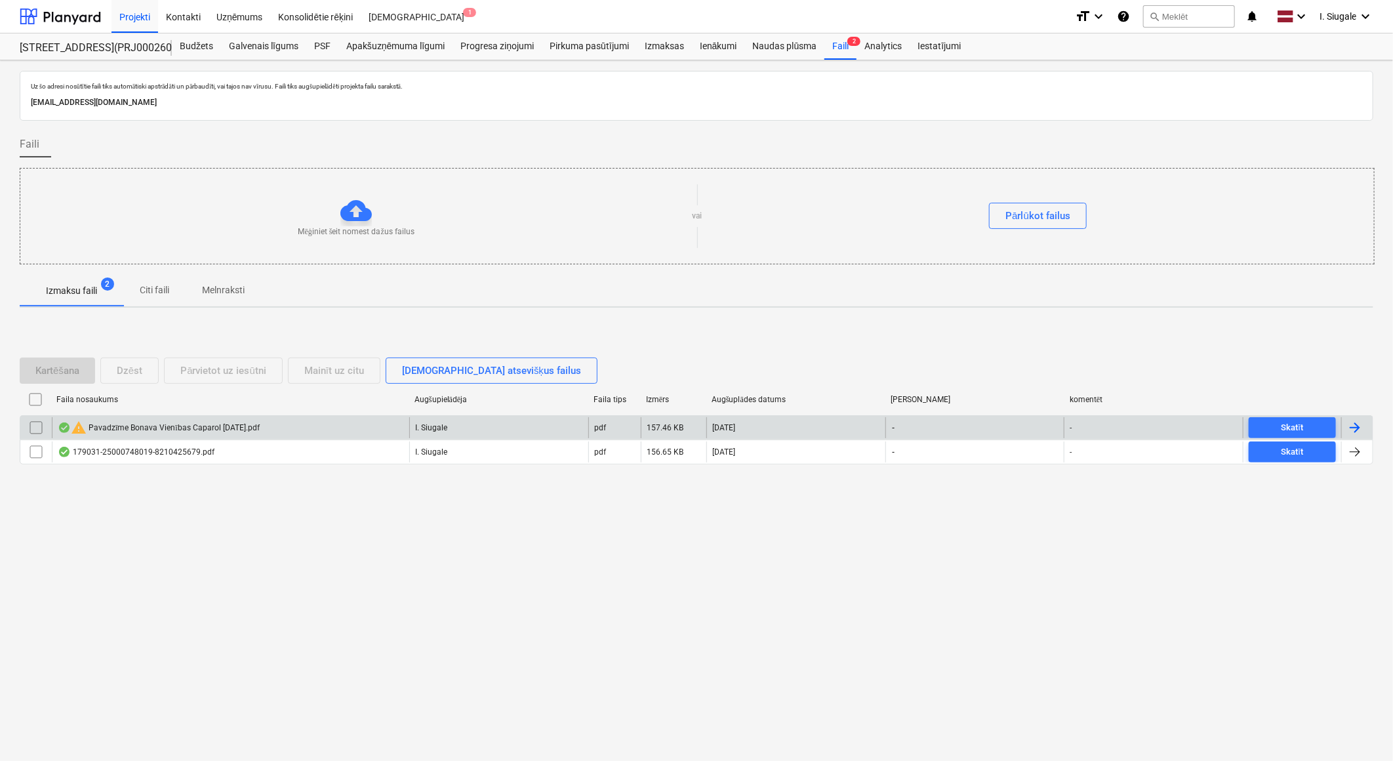
click at [34, 422] on input "checkbox" at bounding box center [36, 427] width 21 height 21
click at [127, 375] on div "Dzēst" at bounding box center [130, 370] width 26 height 17
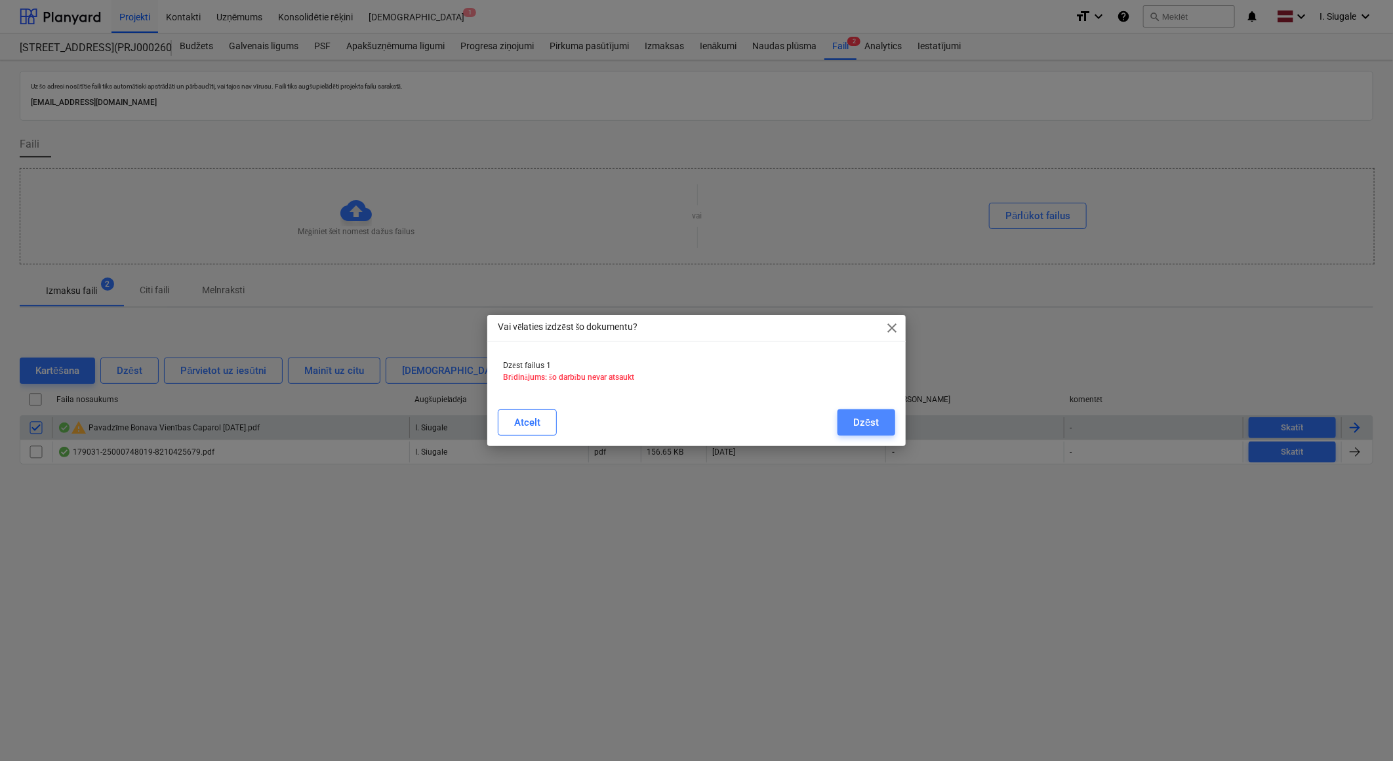
click at [861, 418] on div "Dzēst" at bounding box center [866, 422] width 26 height 17
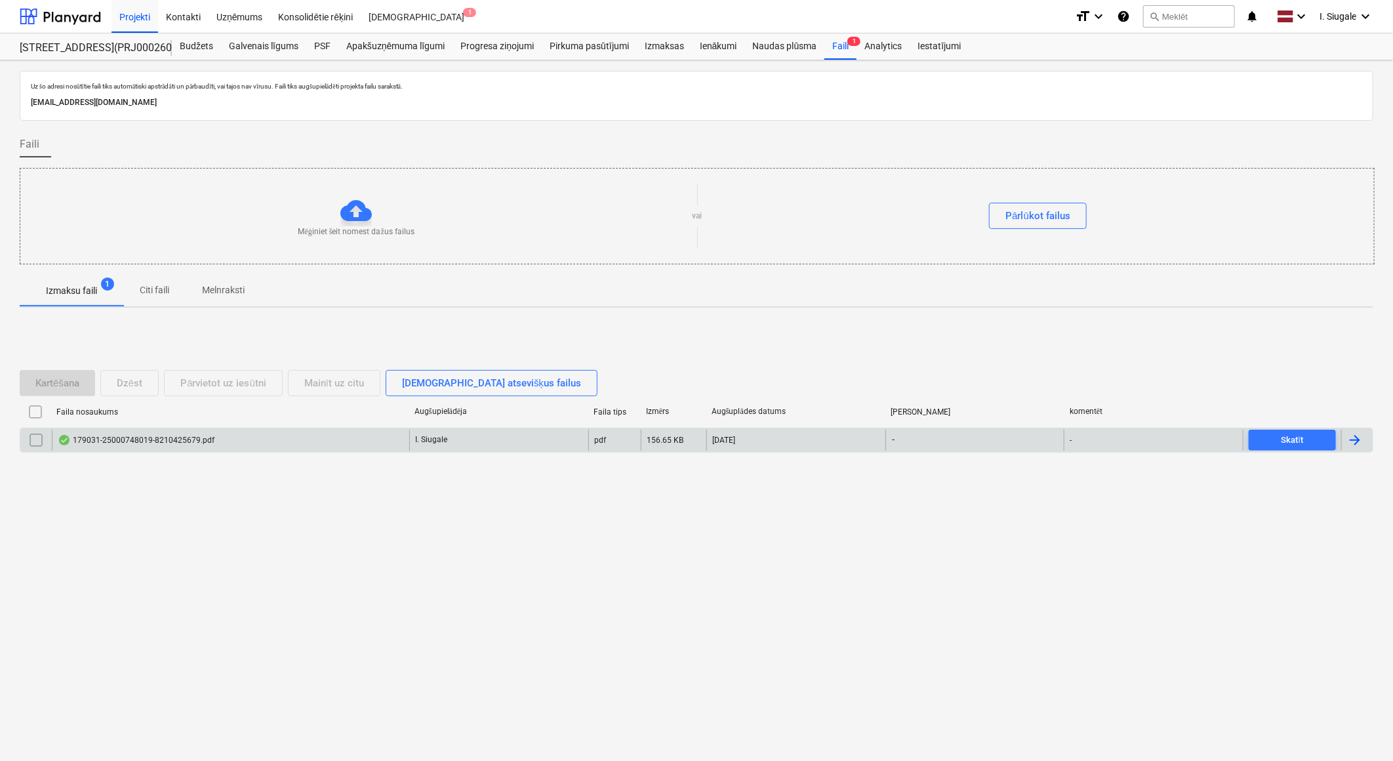
click at [756, 621] on div "Uz šo adresi nosūtītie faili tiks automātiski apstrādāti un pārbaudīti, vai taj…" at bounding box center [696, 410] width 1393 height 700
